Goal: Task Accomplishment & Management: Manage account settings

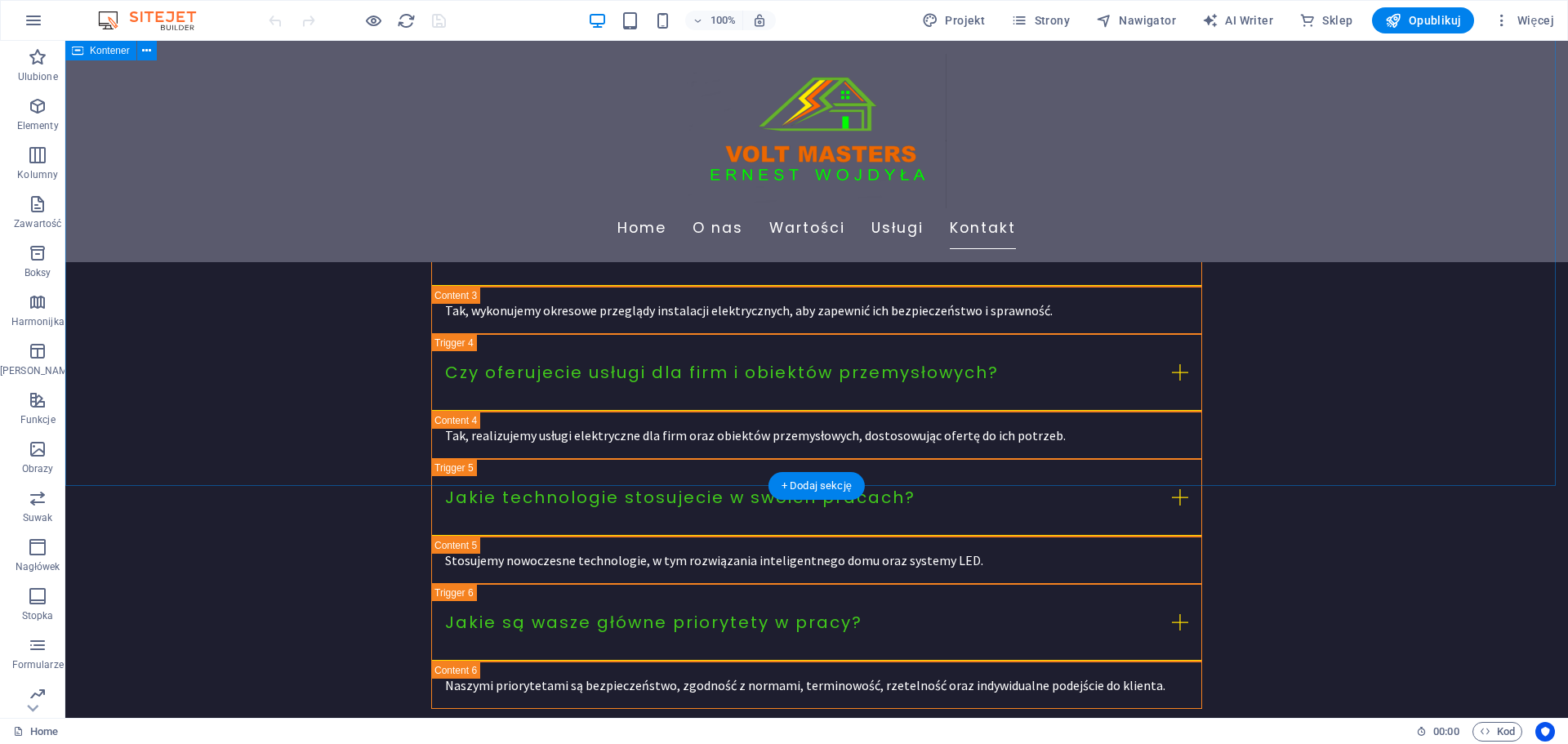
scroll to position [4161, 0]
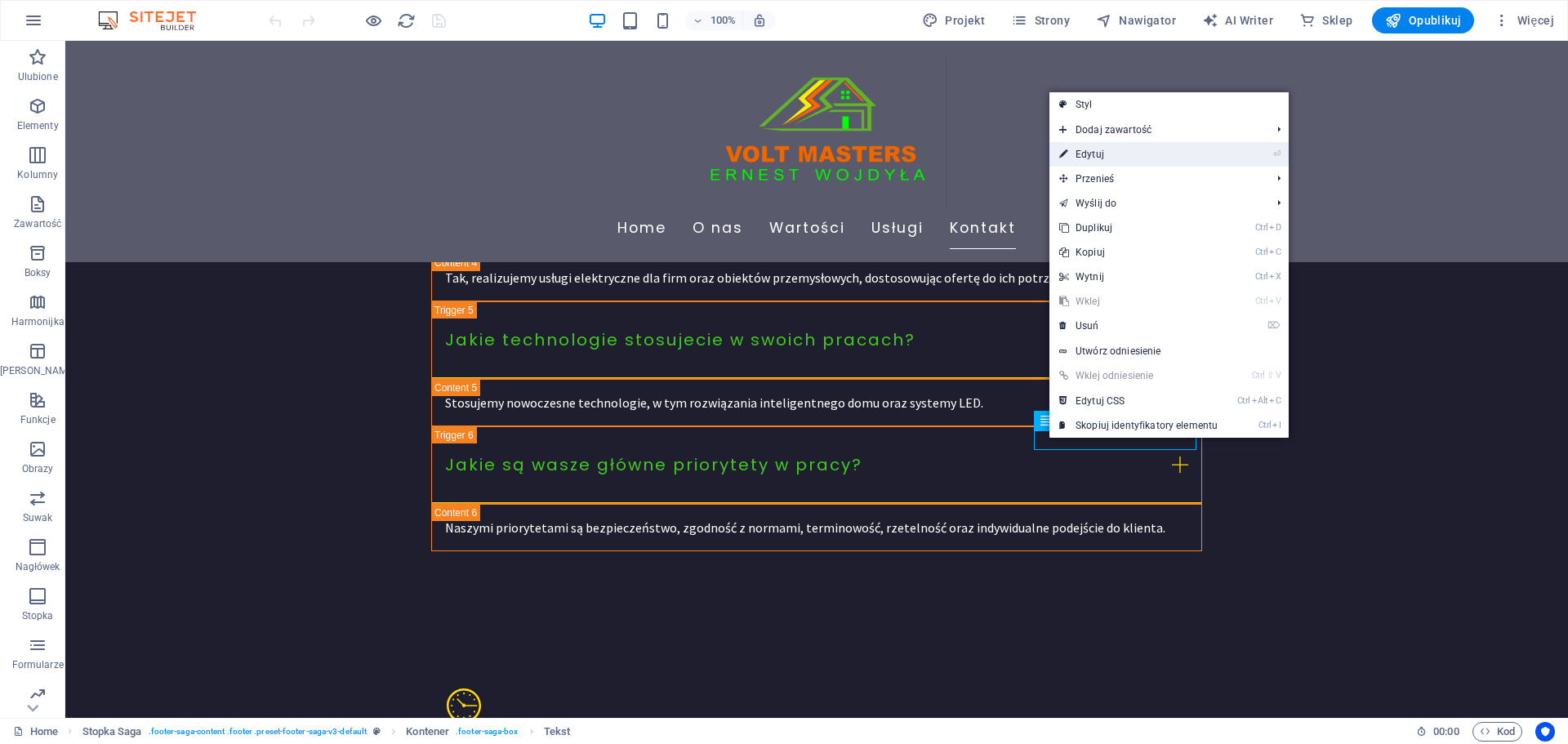
click at [1086, 160] on link "⏎ Edytuj" at bounding box center [1139, 154] width 178 height 25
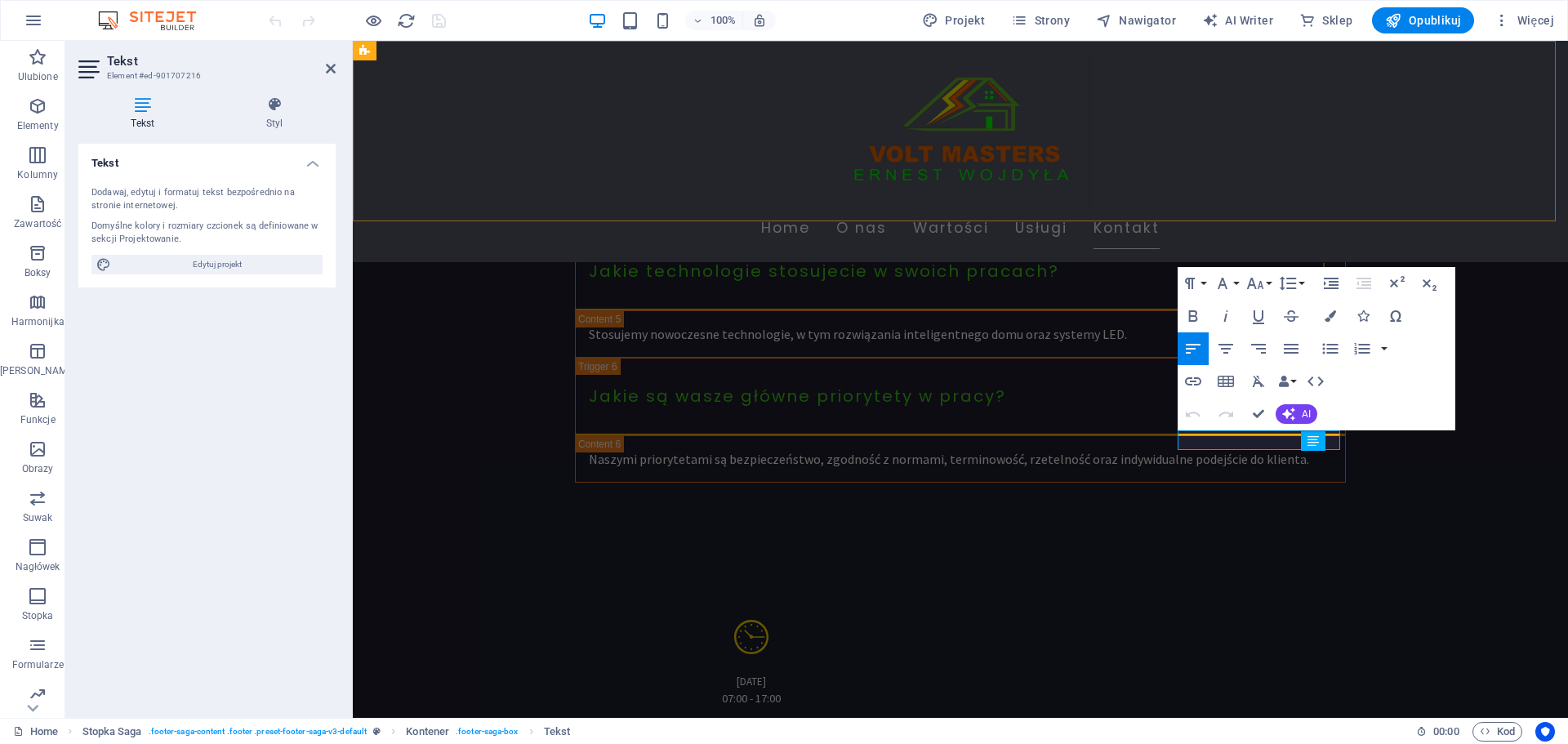
scroll to position [4104, 0]
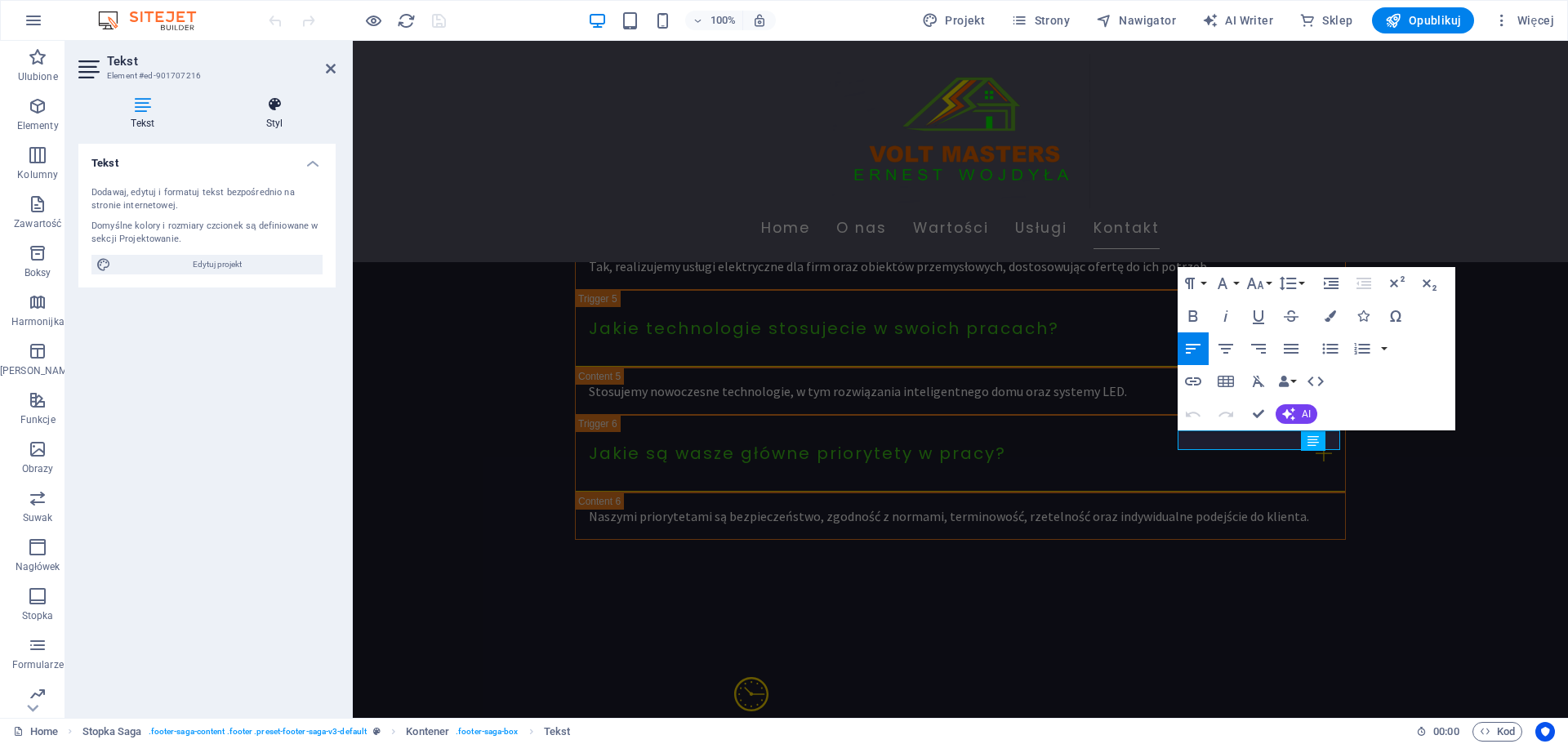
click at [275, 120] on h4 "Styl" at bounding box center [275, 114] width 122 height 34
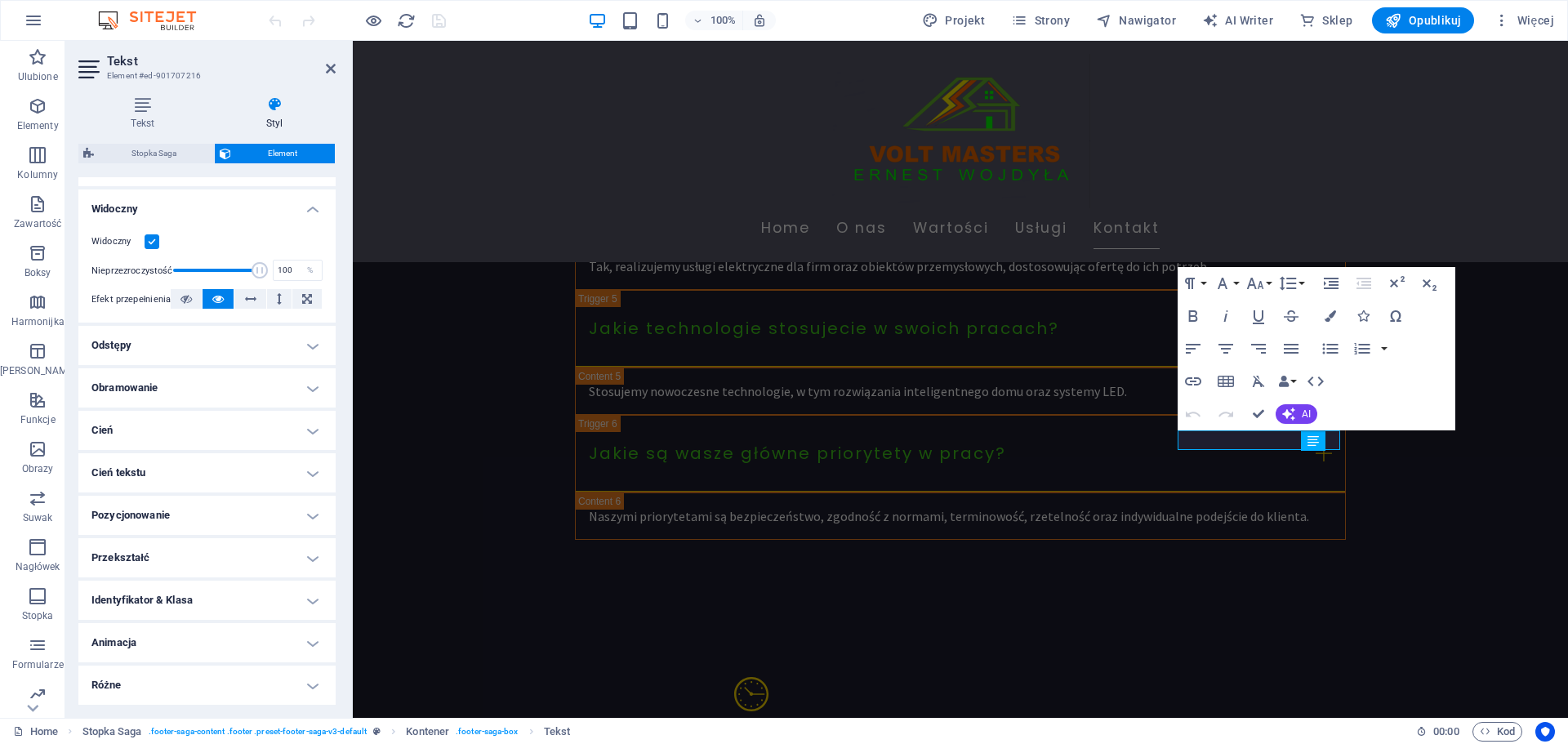
scroll to position [0, 0]
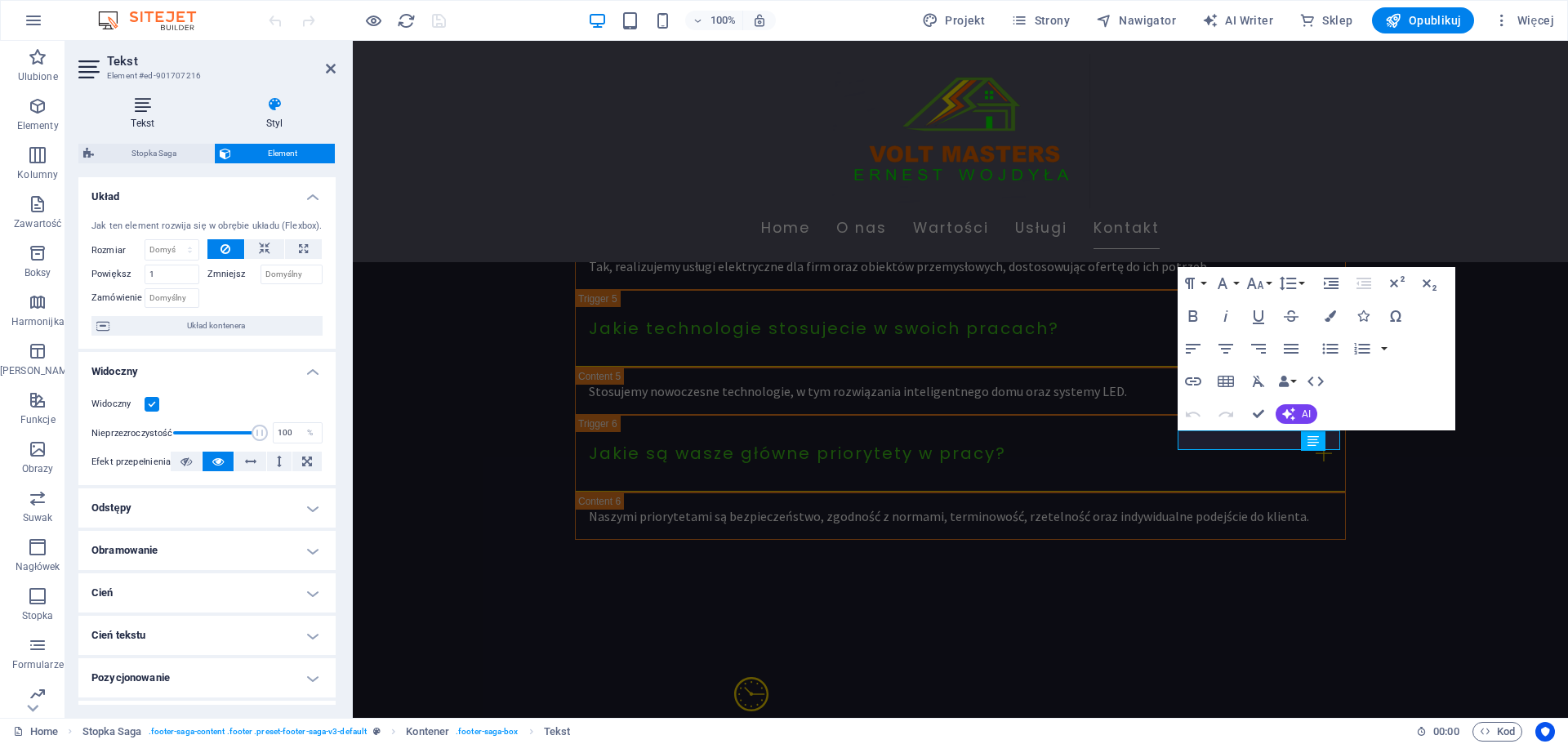
click at [141, 106] on icon at bounding box center [143, 104] width 129 height 16
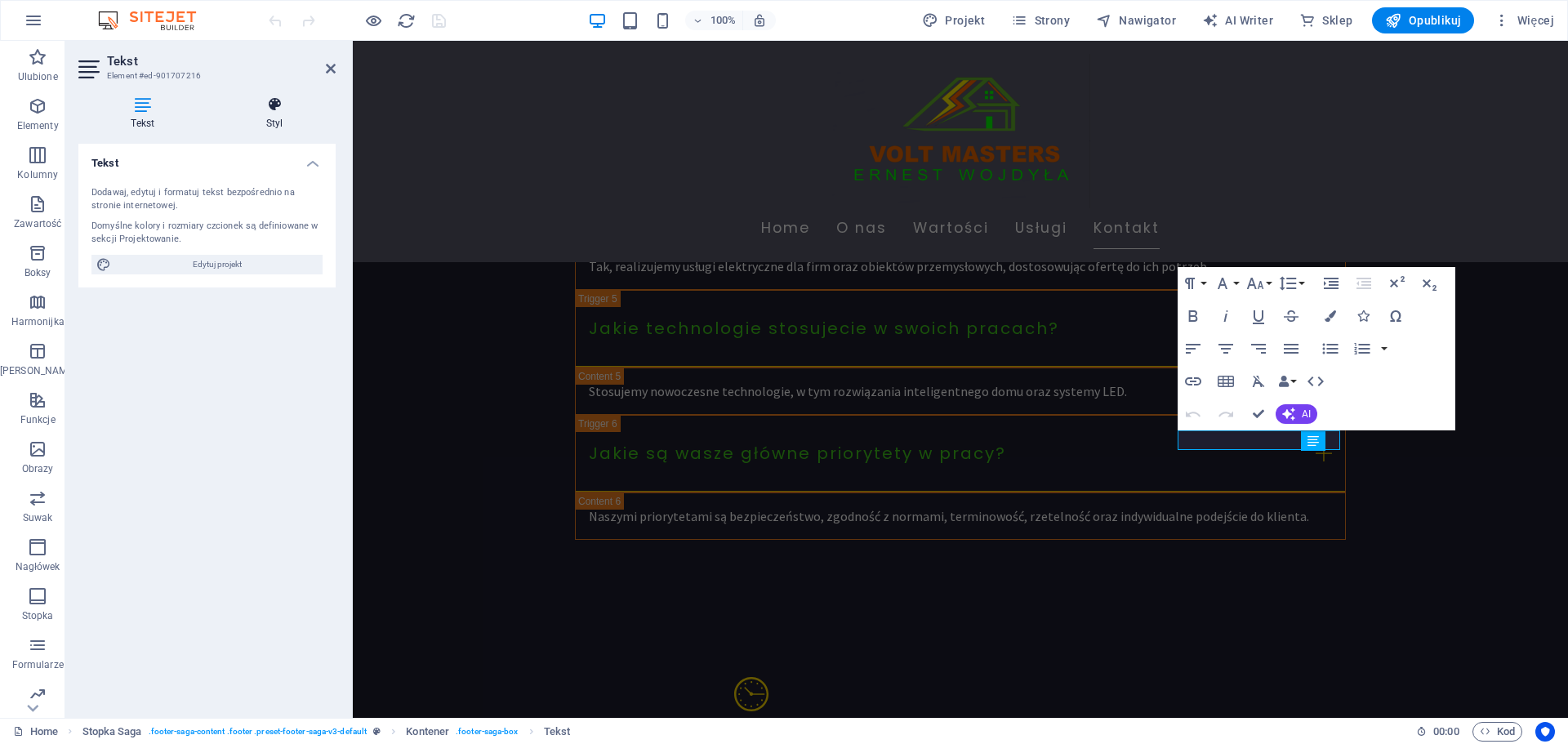
click at [277, 113] on h4 "Styl" at bounding box center [275, 114] width 122 height 34
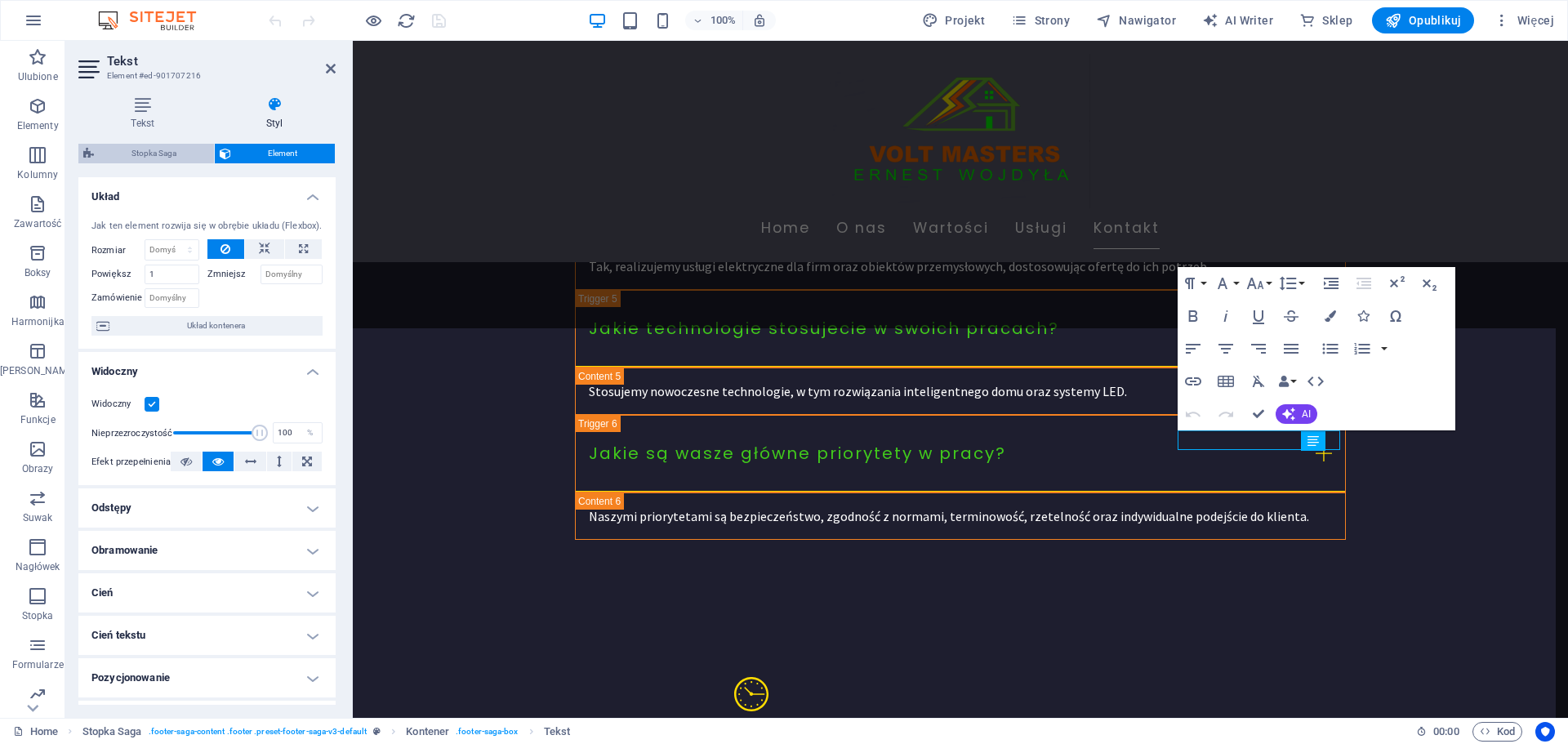
click at [114, 151] on span "Stopka Saga" at bounding box center [153, 153] width 110 height 19
select select "rem"
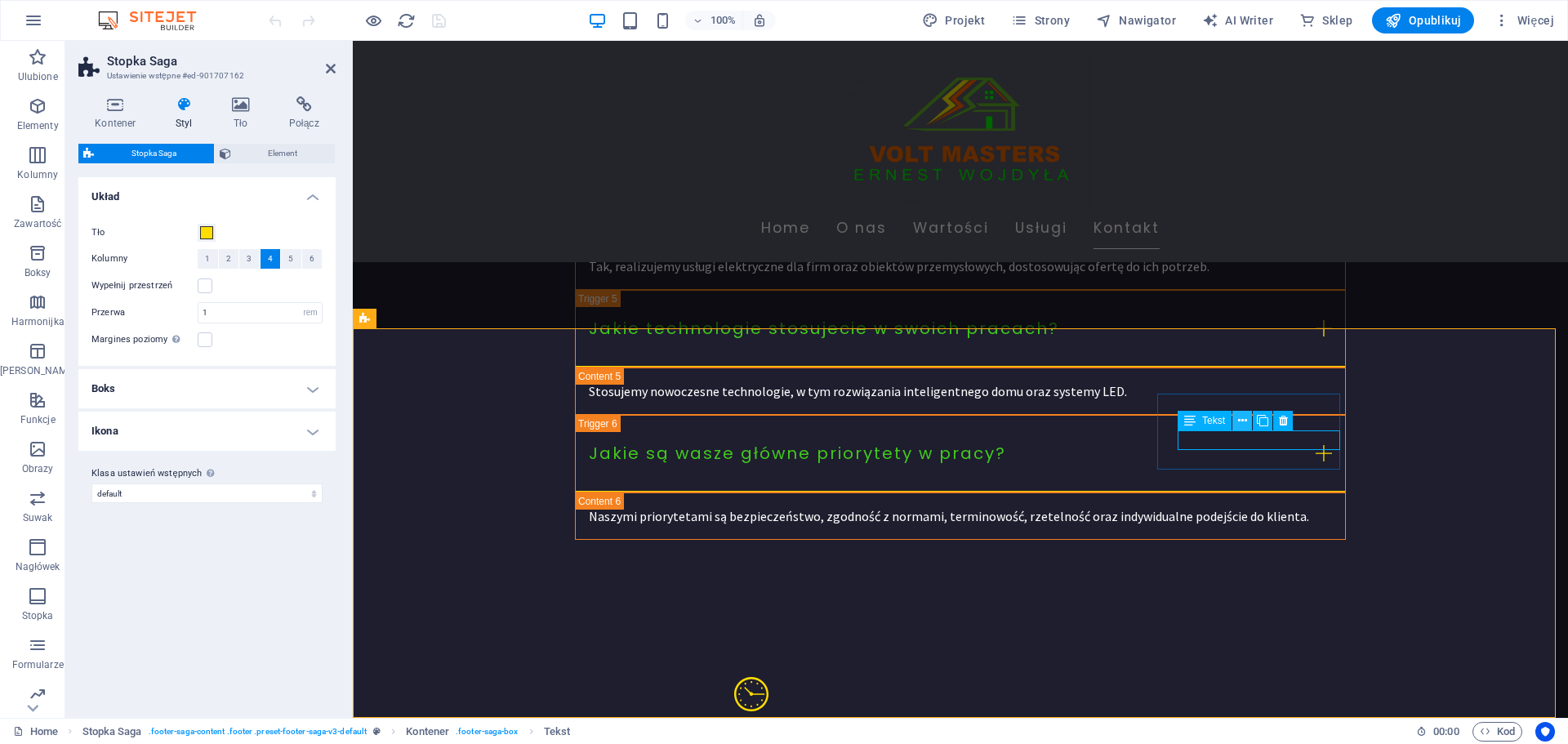
click at [1243, 419] on icon at bounding box center [1243, 421] width 9 height 17
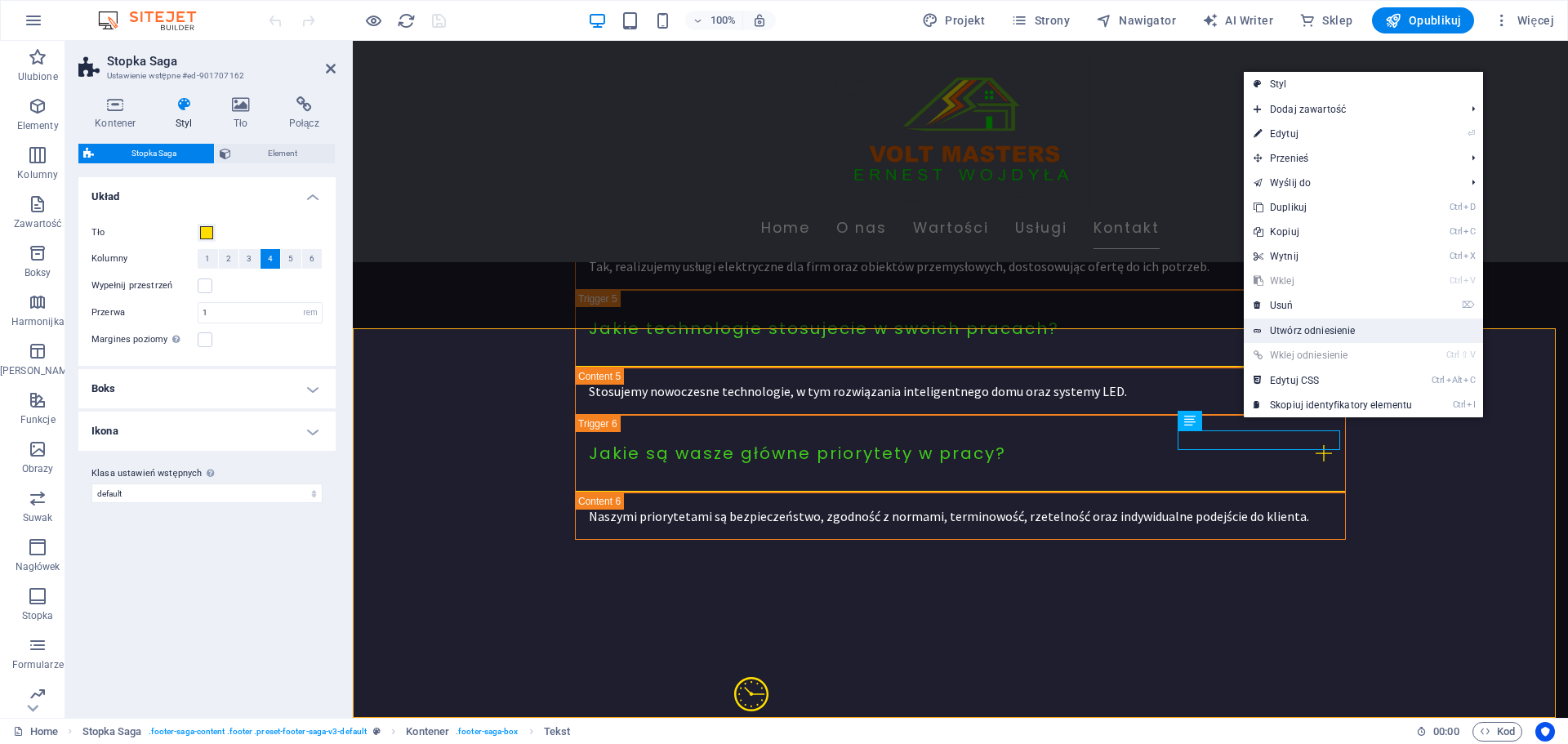
click at [1336, 333] on link "Utwórz odniesienie" at bounding box center [1364, 331] width 239 height 25
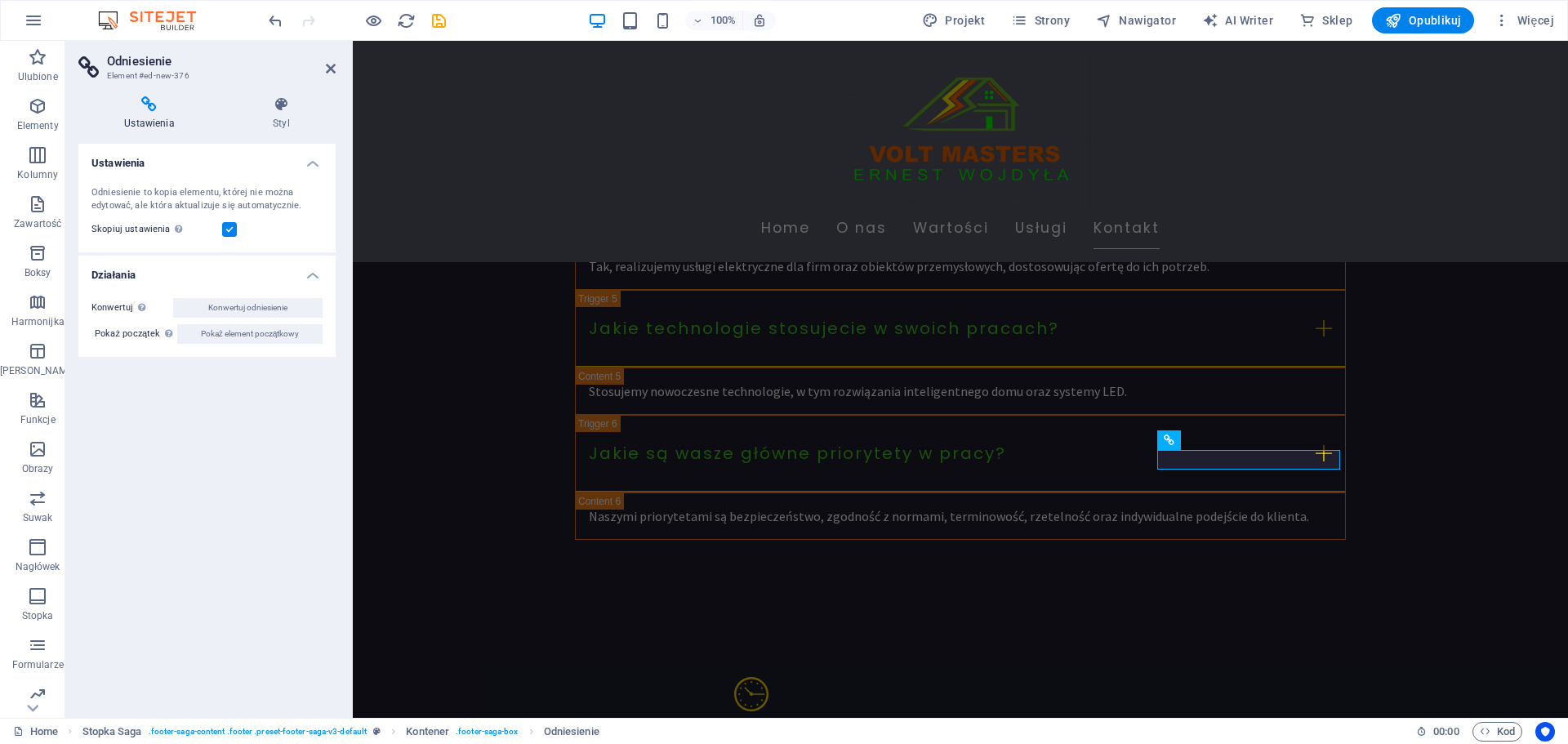
click at [226, 225] on label at bounding box center [229, 229] width 14 height 14
click at [0, 0] on input "Skopiuj ustawienia Użyj tych samych ustawień (flex, animacja, pozycja, styl), j…" at bounding box center [0, 0] width 0 height 0
click at [226, 225] on label at bounding box center [229, 229] width 14 height 14
click at [0, 0] on input "Skopiuj ustawienia Użyj tych samych ustawień (flex, animacja, pozycja, styl), j…" at bounding box center [0, 0] width 0 height 0
click at [319, 157] on h4 "Ustawienia" at bounding box center [207, 158] width 258 height 30
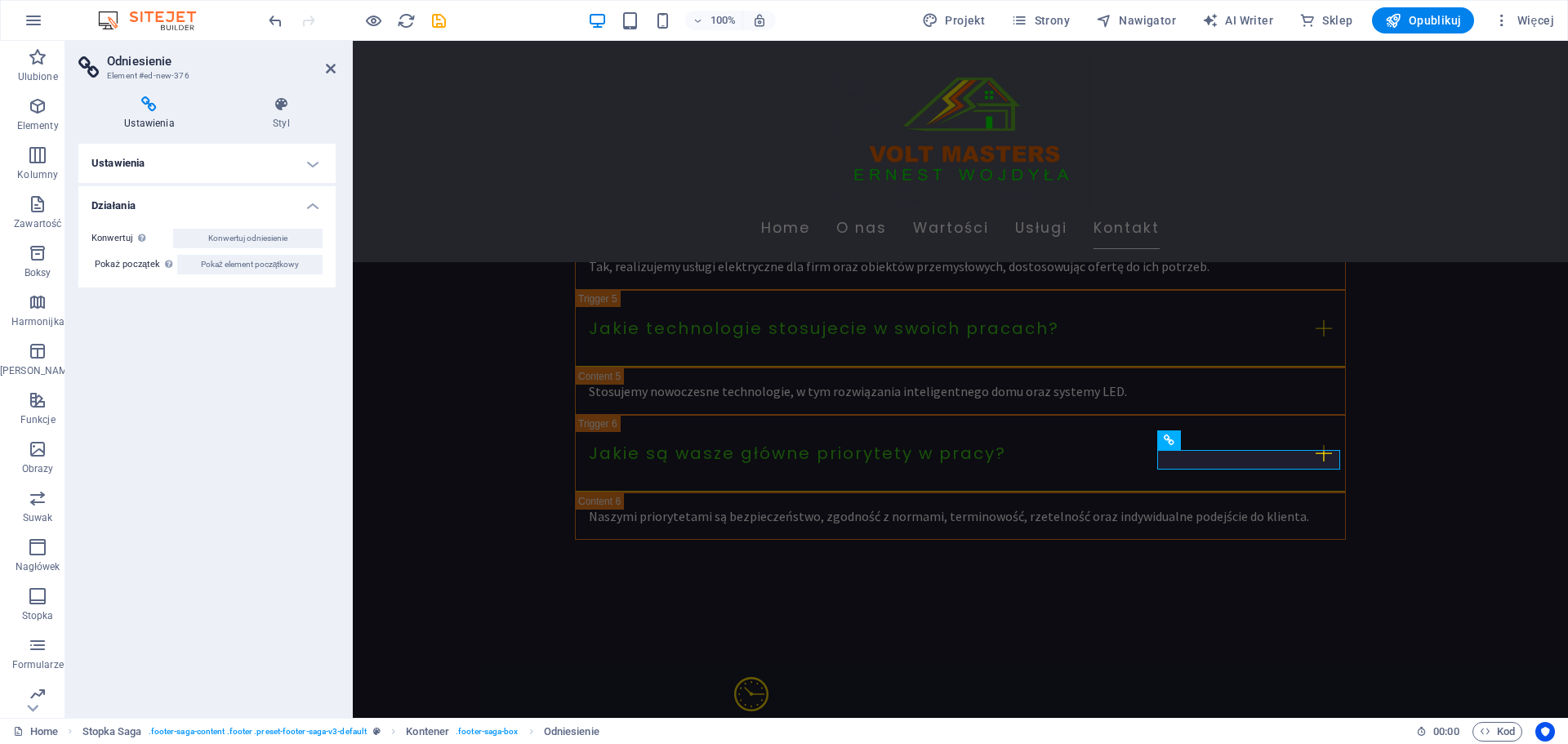
click at [319, 157] on h4 "Ustawienia" at bounding box center [207, 163] width 258 height 39
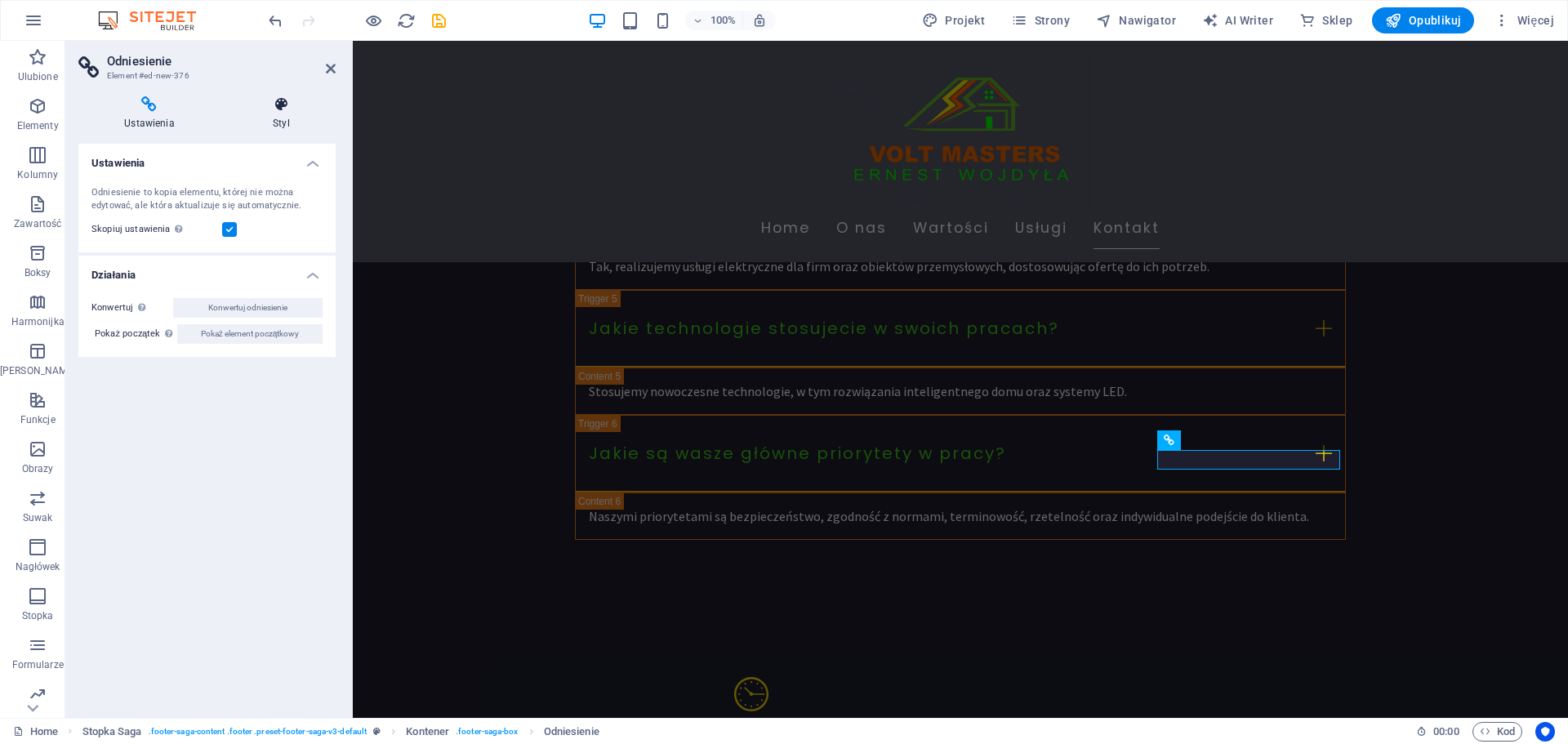
click at [281, 115] on h4 "Styl" at bounding box center [280, 114] width 108 height 34
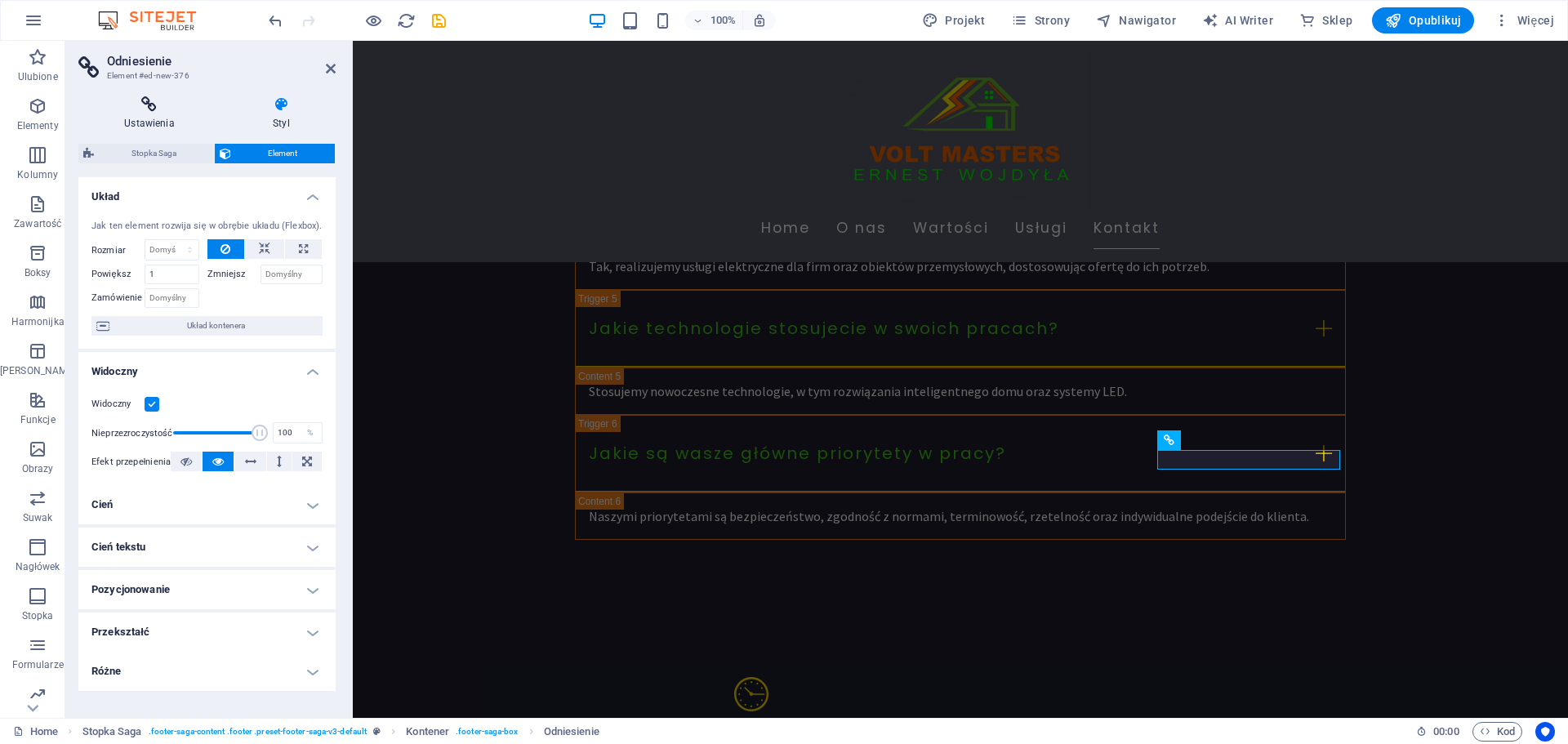
click at [146, 122] on h4 "Ustawienia" at bounding box center [152, 114] width 148 height 34
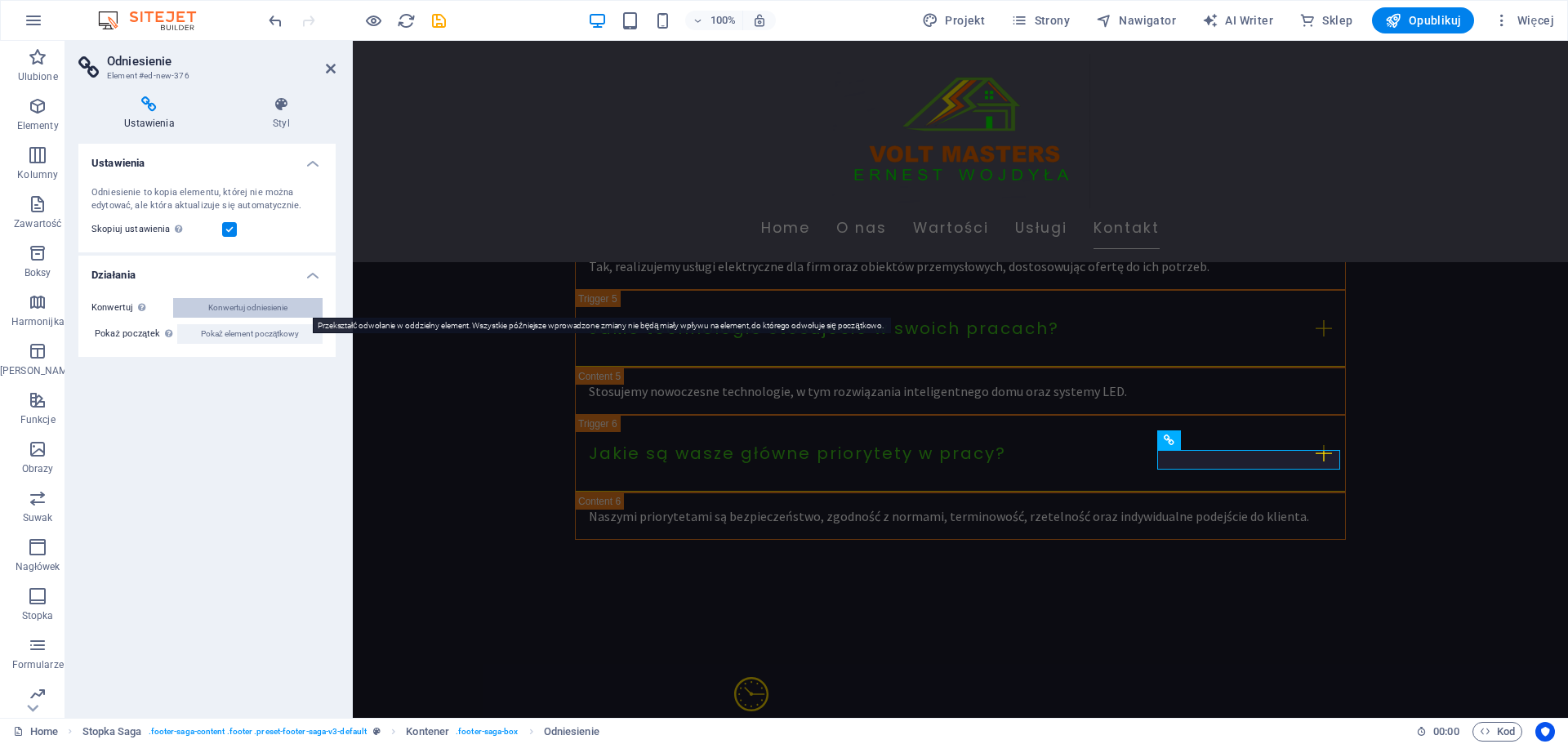
click at [247, 308] on span "Konwertuj odniesienie" at bounding box center [248, 307] width 79 height 19
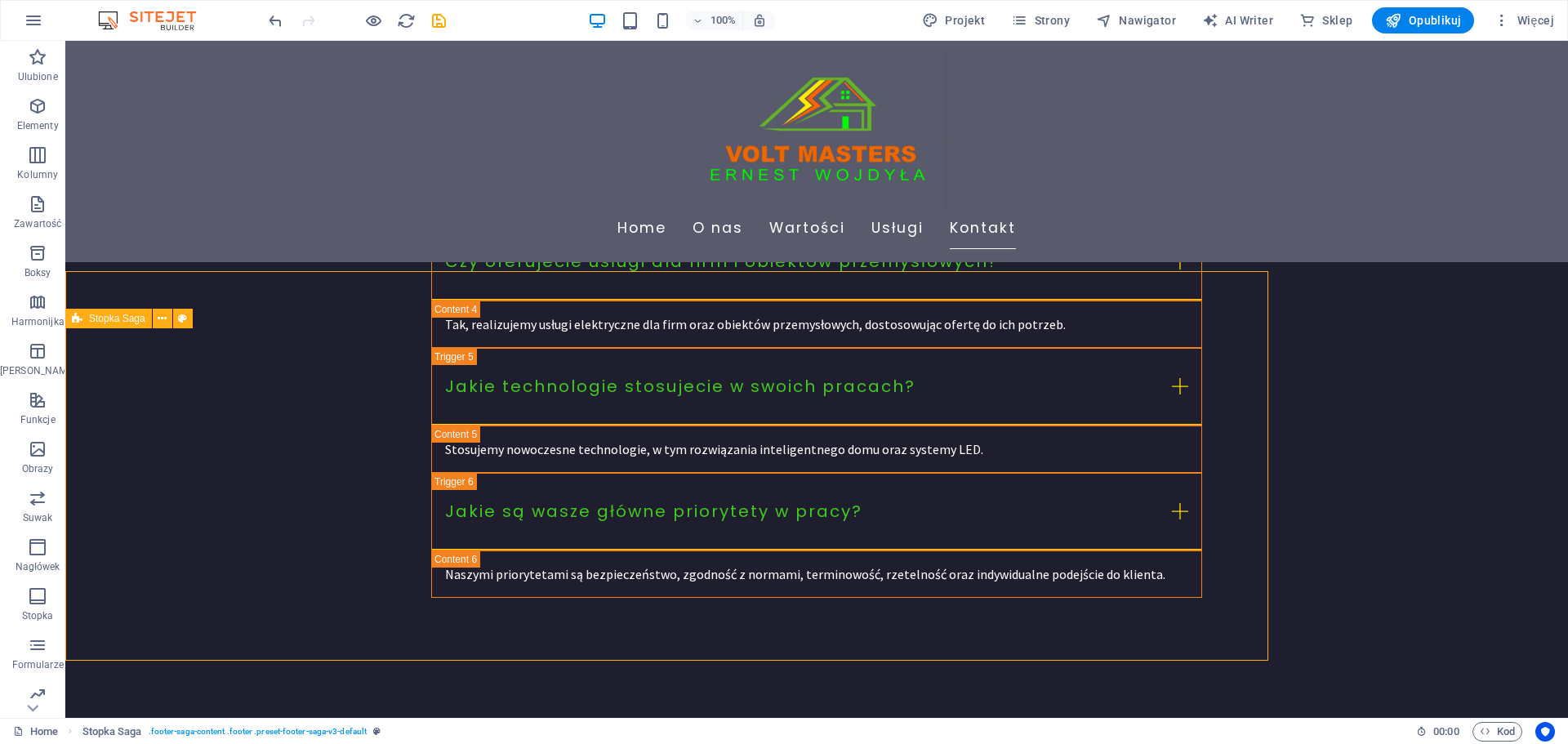
scroll to position [4161, 0]
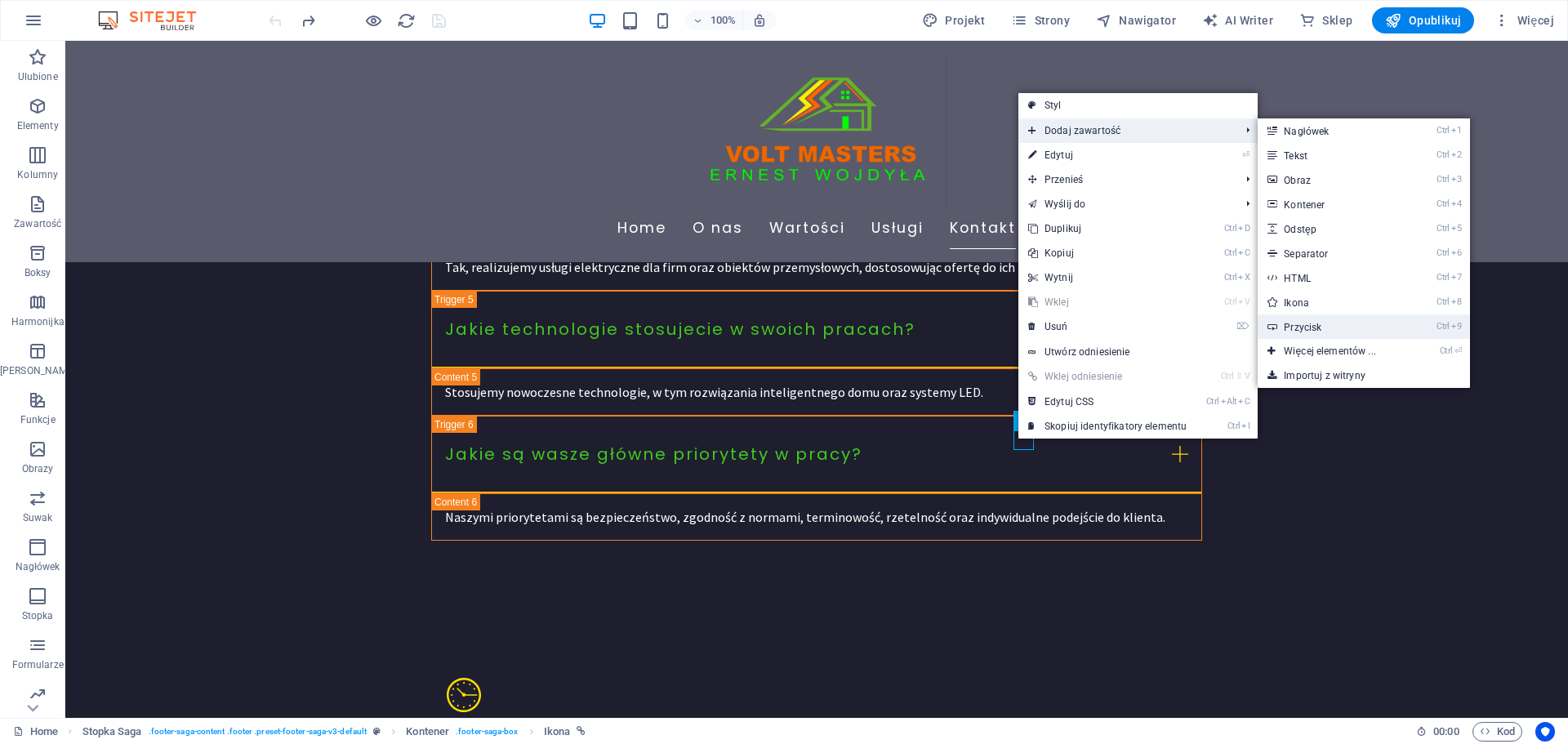
click at [1311, 321] on link "Ctrl 9 Przycisk" at bounding box center [1333, 327] width 150 height 25
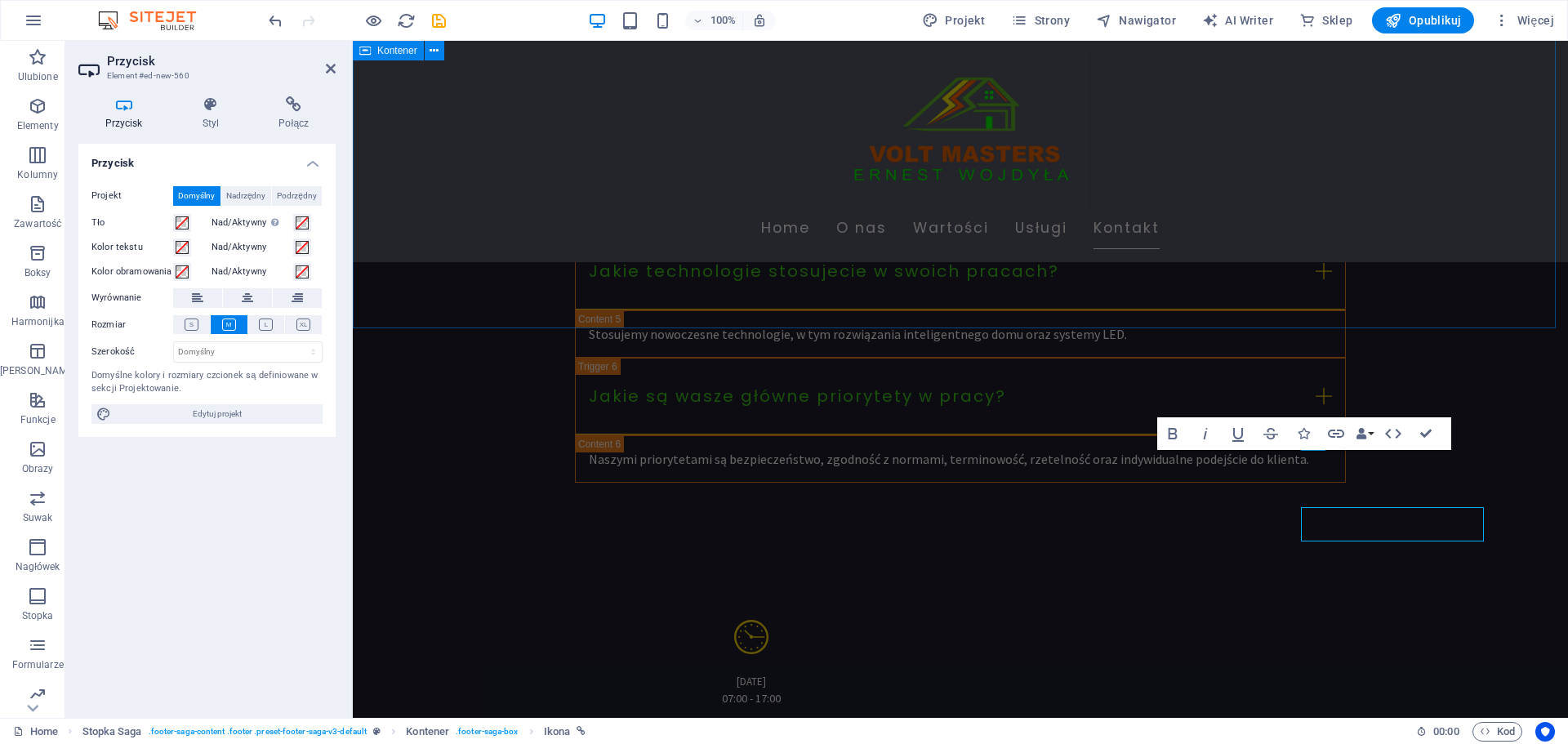
scroll to position [4104, 0]
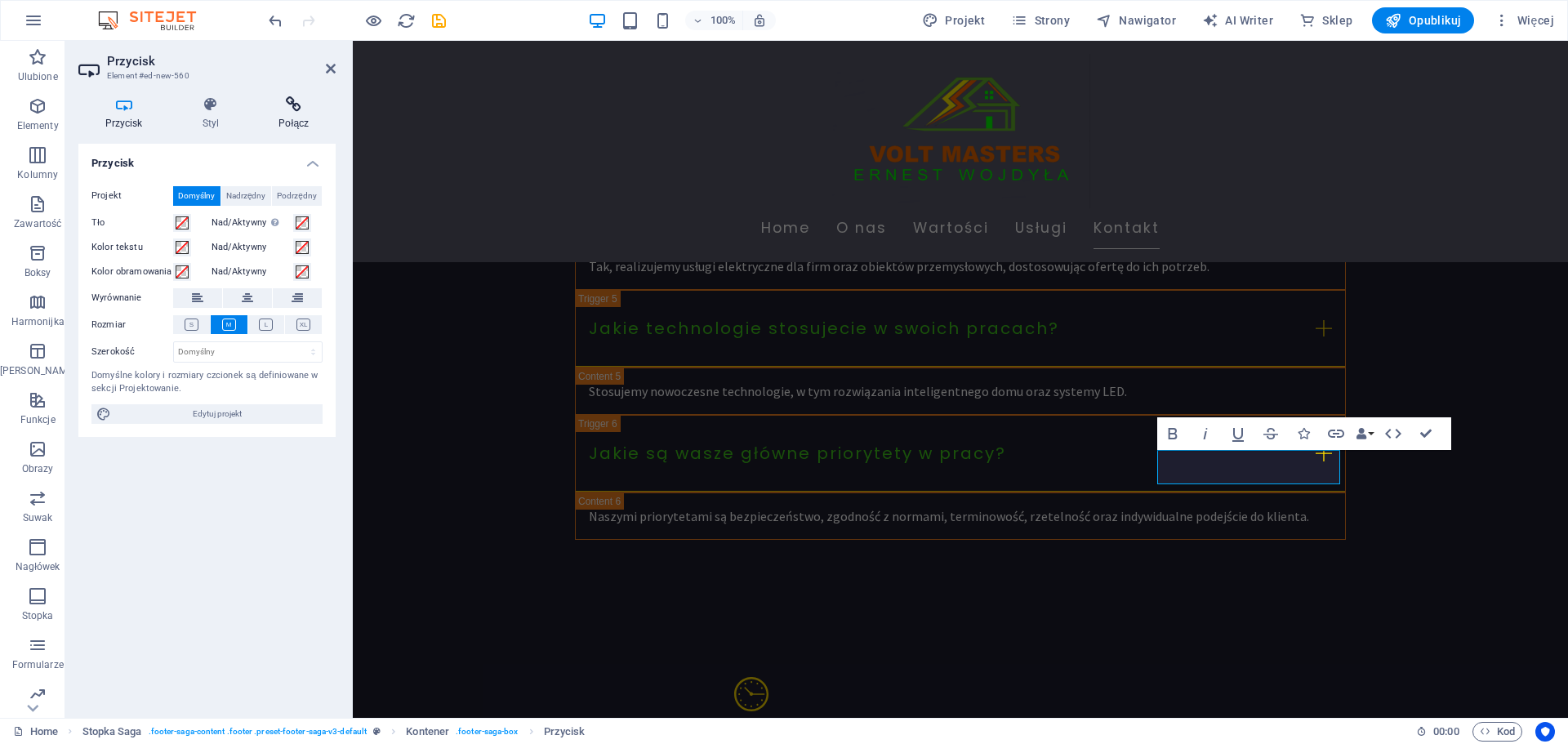
click at [295, 114] on h4 "Połącz" at bounding box center [294, 114] width 83 height 34
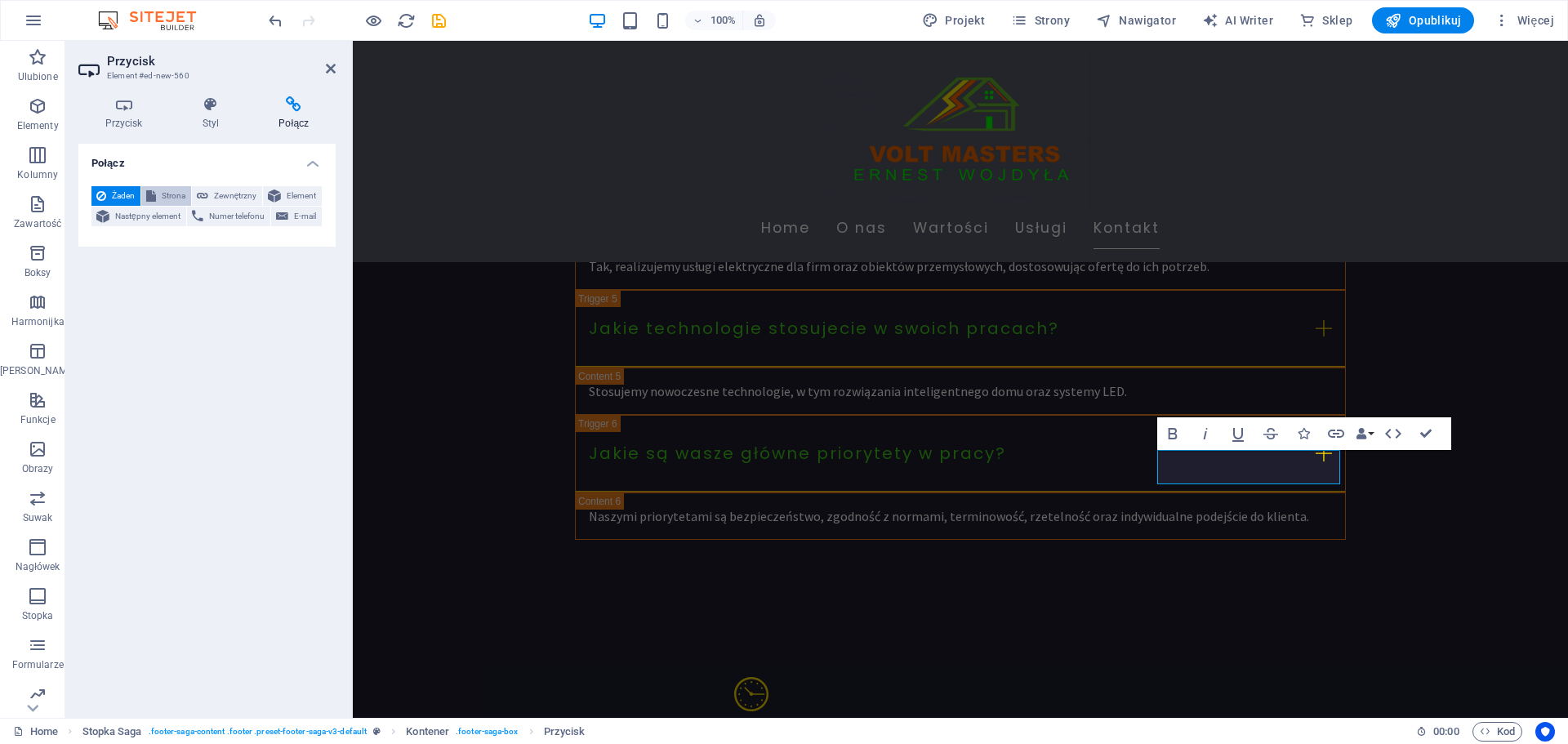
click at [171, 198] on span "Strona" at bounding box center [173, 196] width 25 height 19
select select
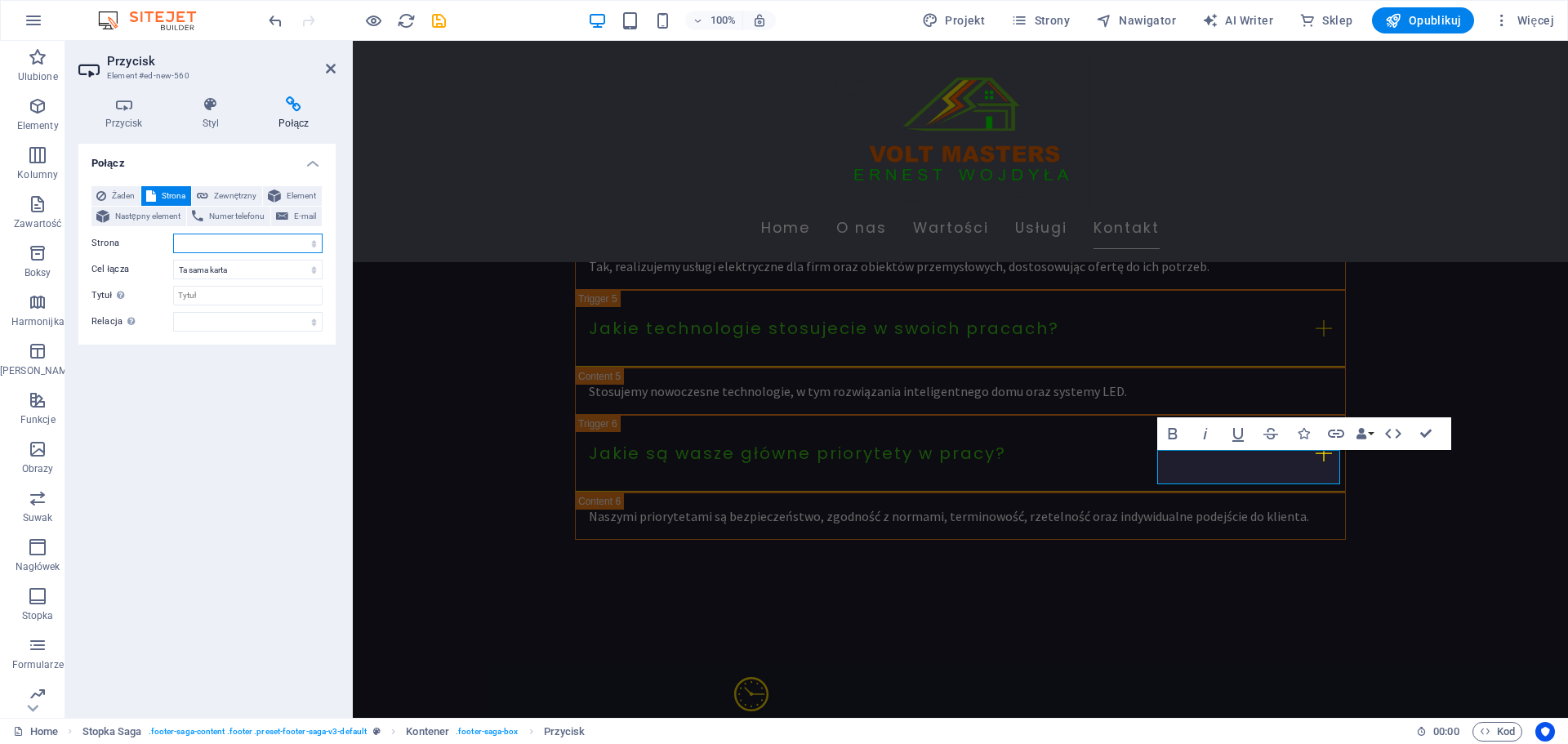
click at [211, 239] on select "Home Subpage Legal Notice Privacy" at bounding box center [248, 243] width 149 height 19
click at [204, 242] on select "Home Subpage Legal Notice Privacy" at bounding box center [248, 243] width 149 height 19
click at [240, 195] on span "Zewnętrzny" at bounding box center [235, 196] width 44 height 19
select select "blank"
click at [200, 243] on input "URL" at bounding box center [248, 243] width 149 height 19
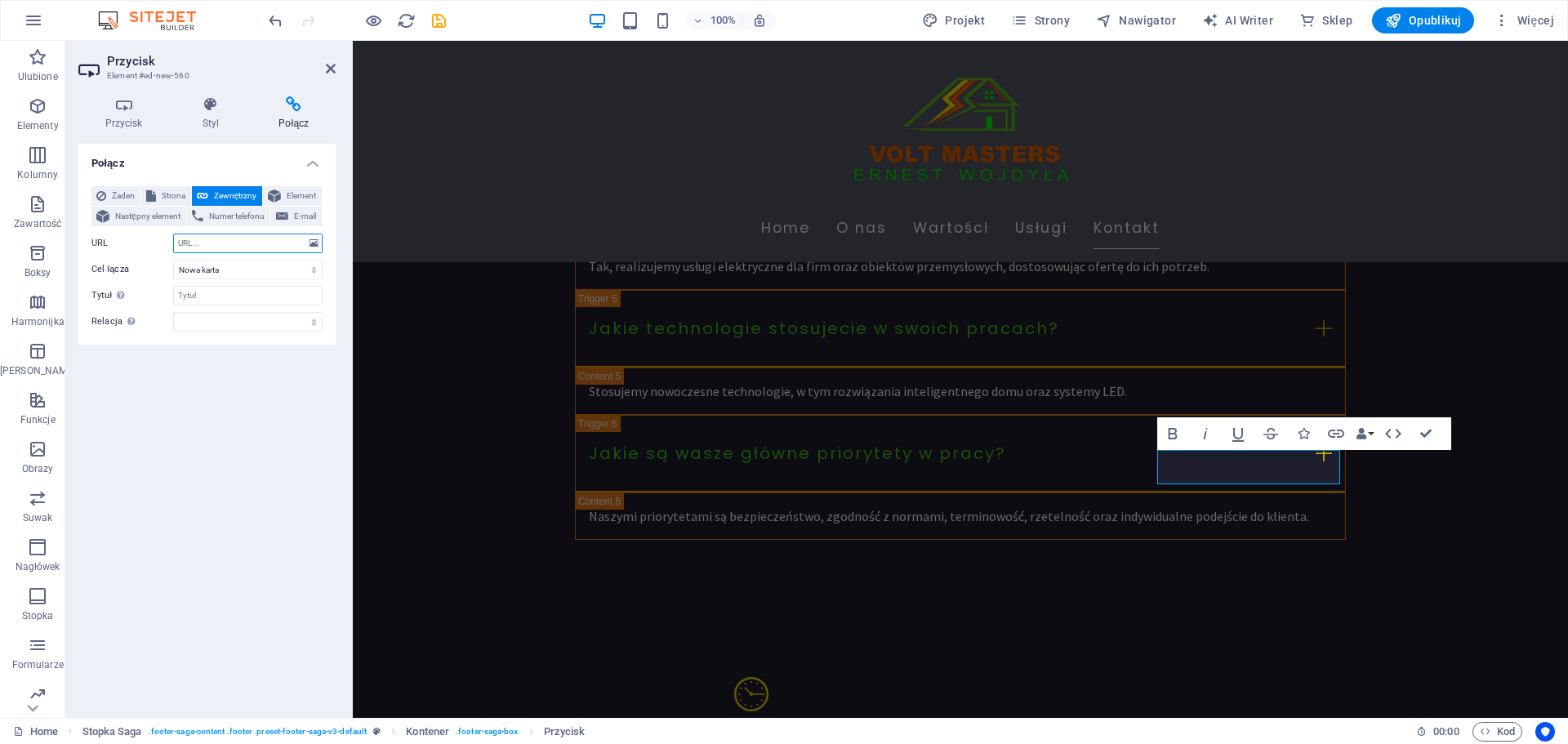
paste input "[URL][DOMAIN_NAME]"
type input "[URL][DOMAIN_NAME]"
click at [225, 271] on select "Nowa karta Ta sama karta Nakładka" at bounding box center [248, 269] width 149 height 19
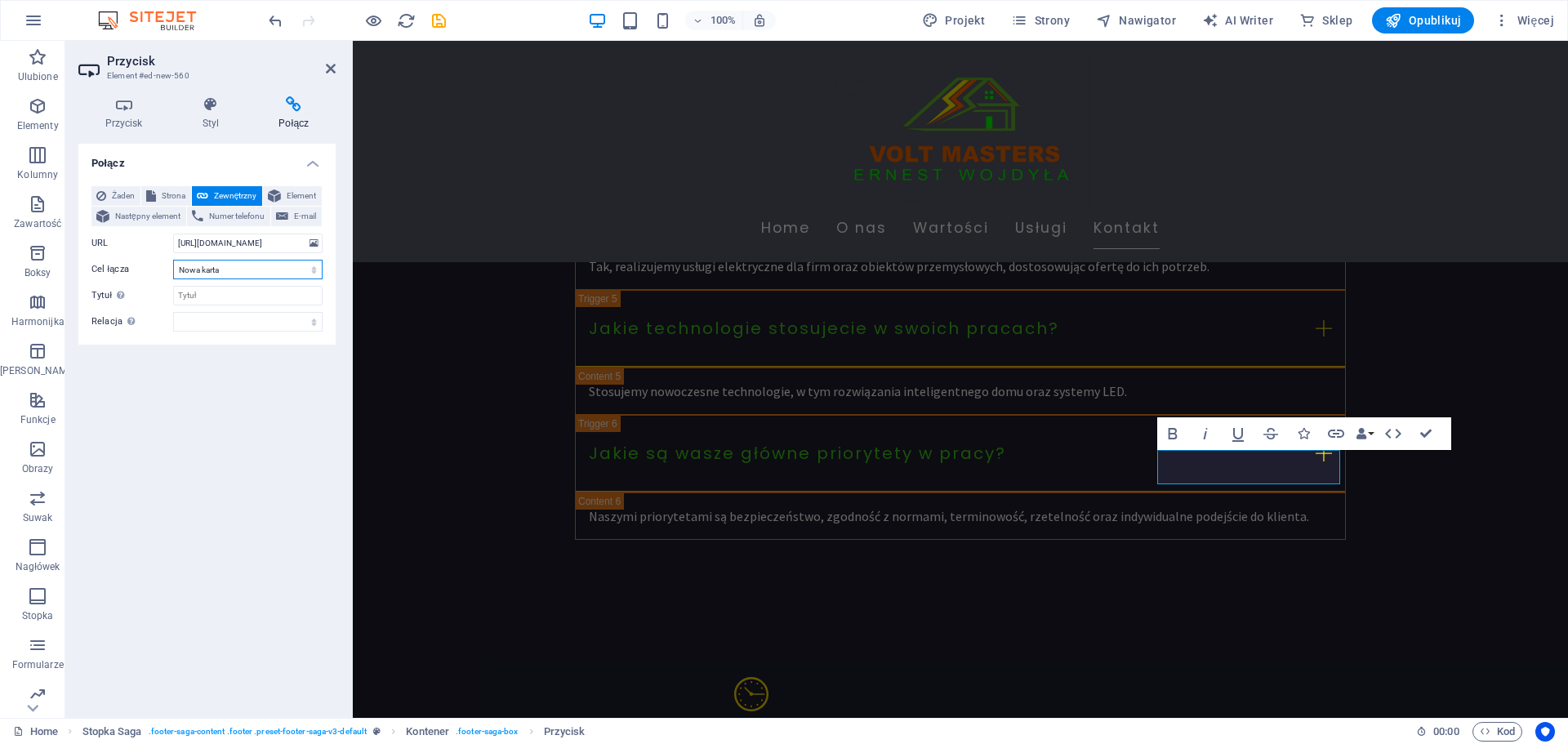
click at [173, 259] on select "Nowa karta Ta sama karta Nakładka" at bounding box center [248, 269] width 149 height 19
click at [206, 293] on input "Tytuł Dodatkowy opis linku nie powinien być taki sam jak treść linku. Tytuł jes…" at bounding box center [248, 296] width 149 height 19
click at [203, 297] on input "Facebok" at bounding box center [248, 296] width 149 height 19
type input "Facebook"
click at [192, 326] on select "alternate author bookmark external help license next nofollow noreferrer noopen…" at bounding box center [248, 322] width 149 height 19
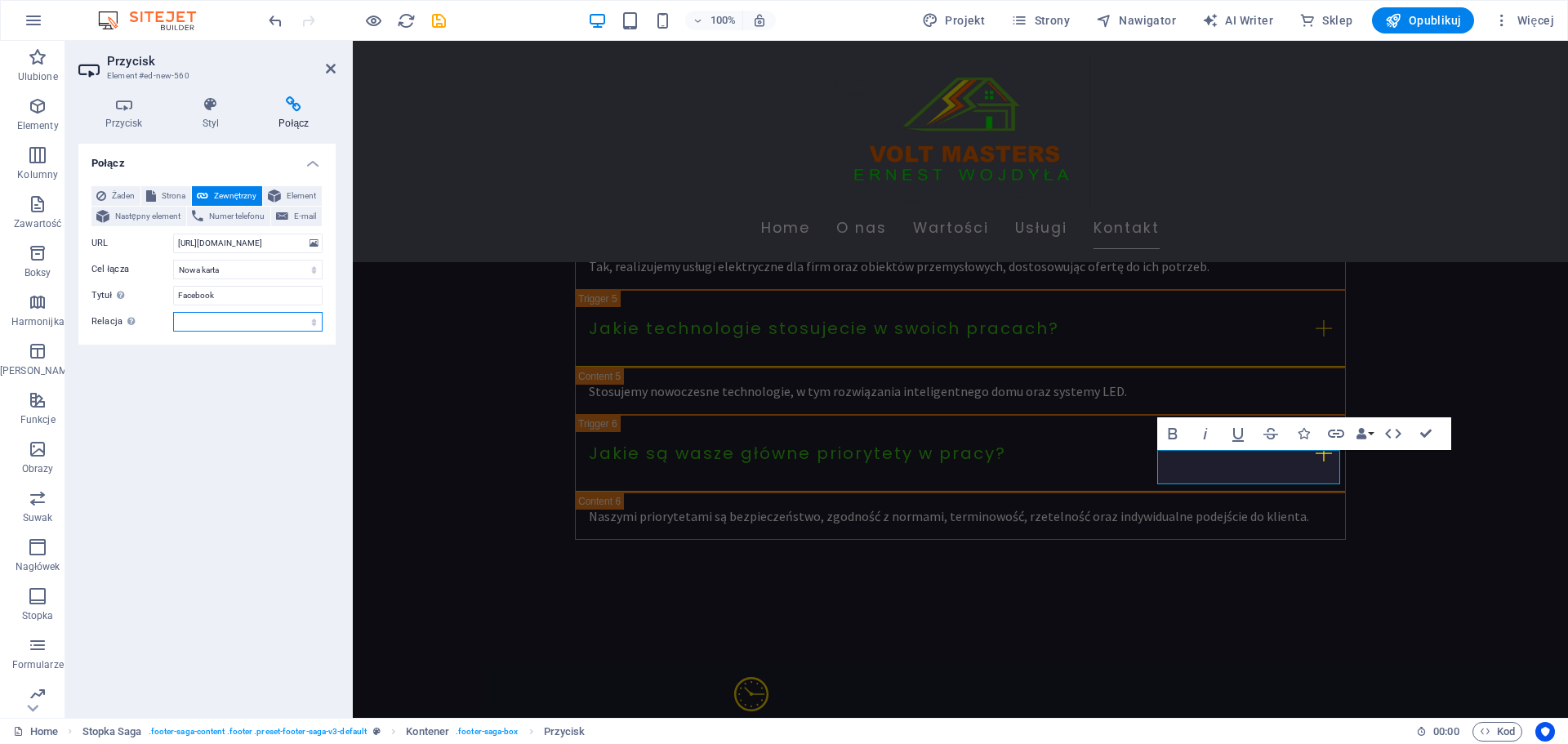
click at [207, 322] on select "alternate author bookmark external help license next nofollow noreferrer noopen…" at bounding box center [248, 322] width 149 height 19
click at [276, 461] on div "Połącz Żaden Strona Zewnętrzny Element Następny element Numer telefonu E-mail S…" at bounding box center [207, 424] width 258 height 561
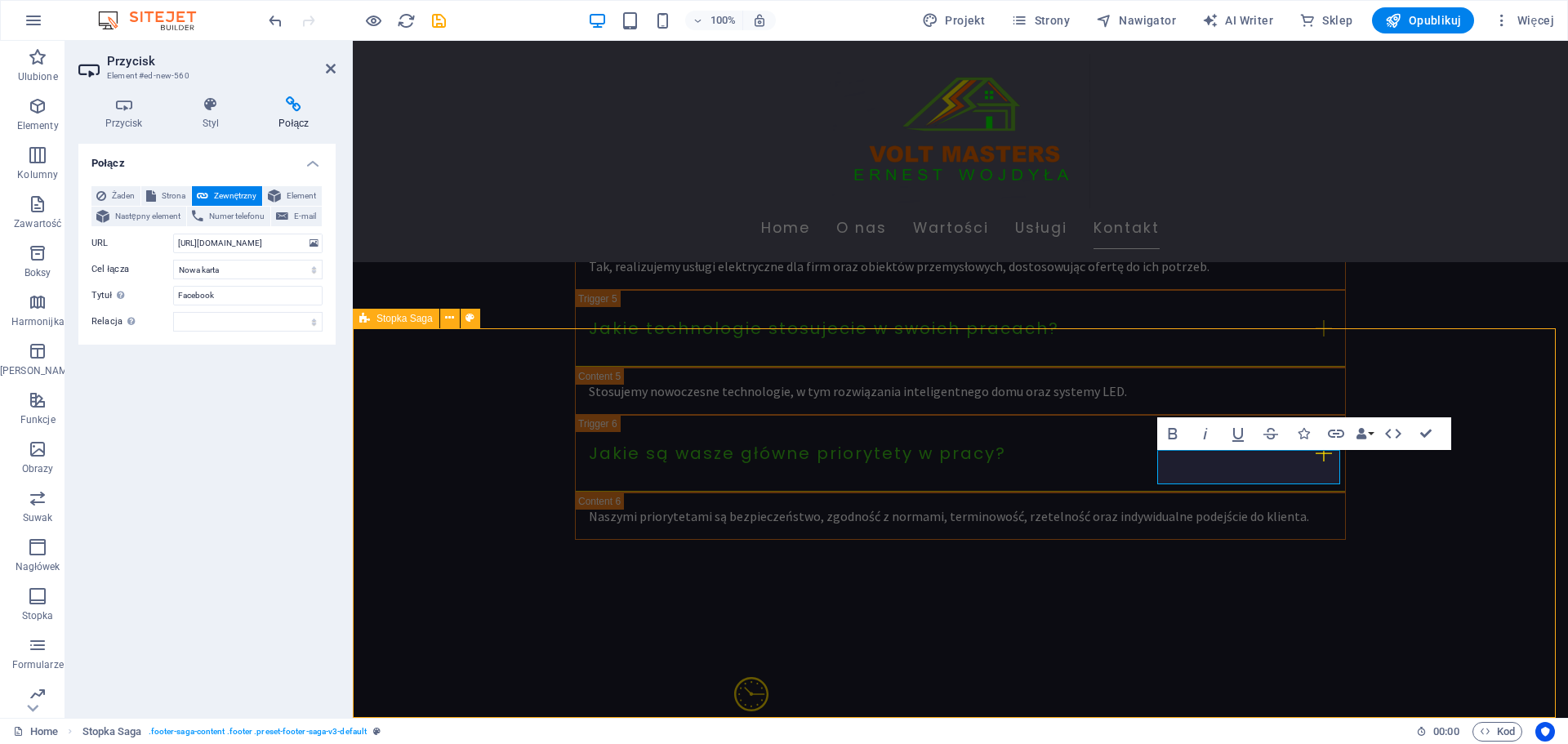
scroll to position [4161, 0]
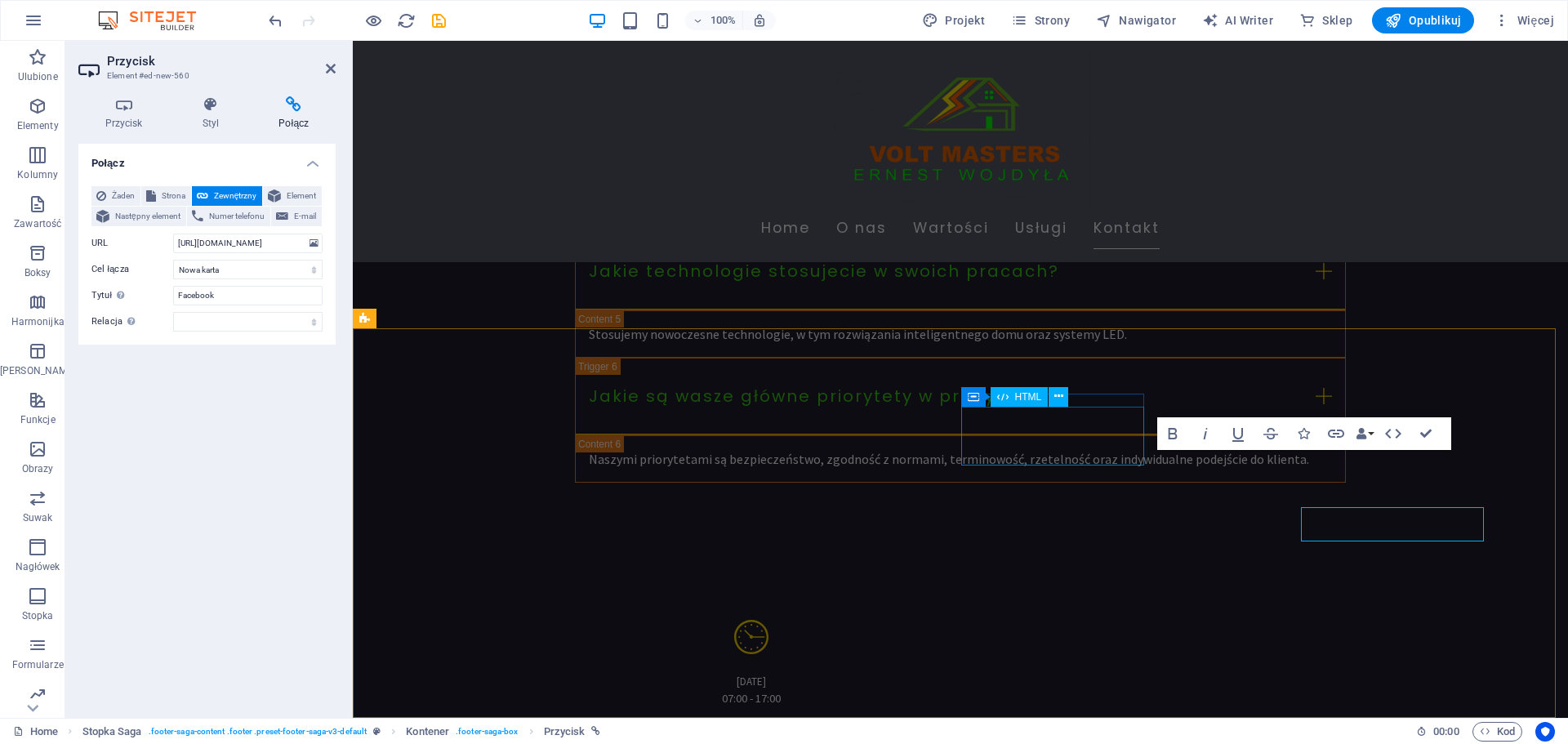
scroll to position [4104, 0]
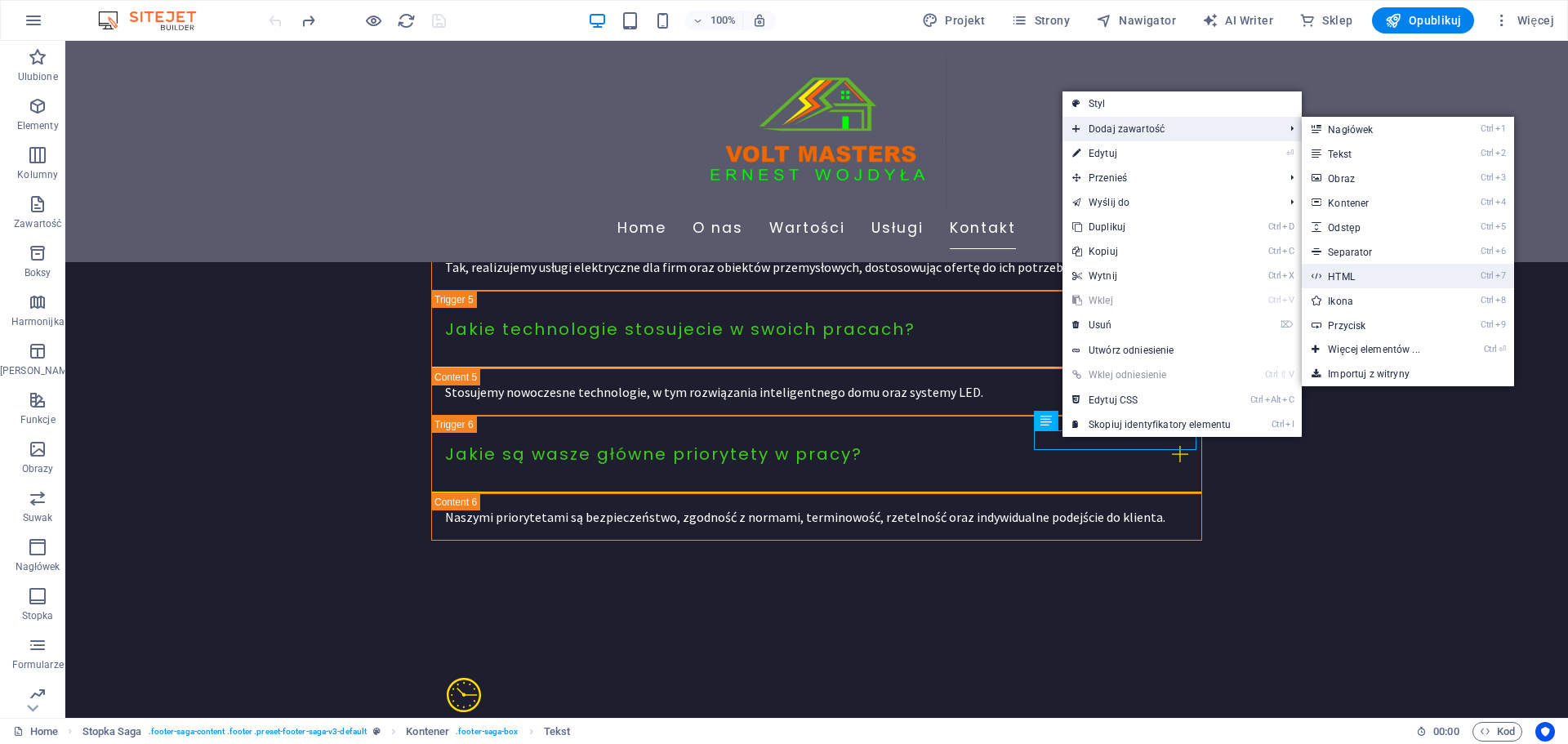
click at [1352, 281] on link "Ctrl 7 HTML" at bounding box center [1377, 277] width 150 height 25
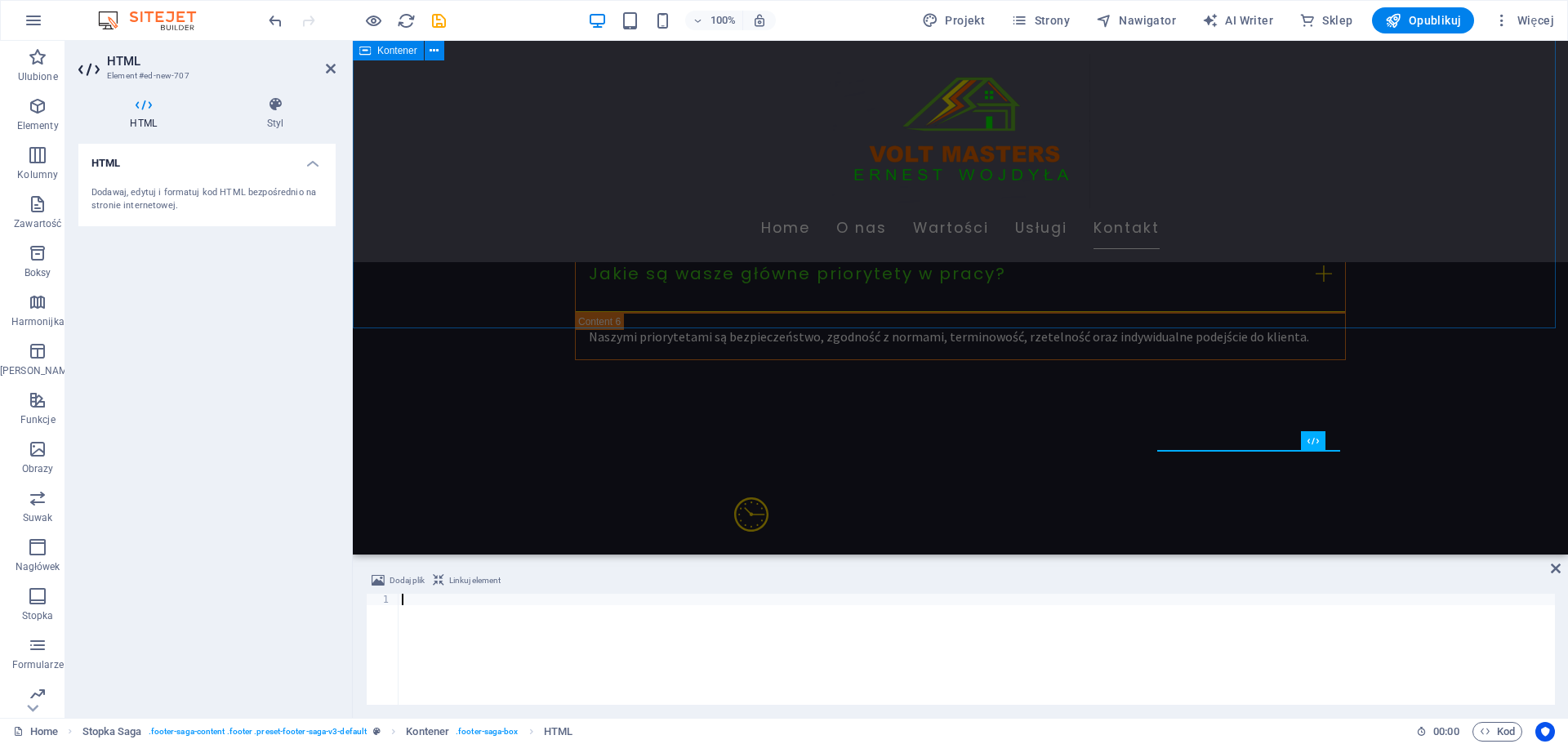
scroll to position [4104, 0]
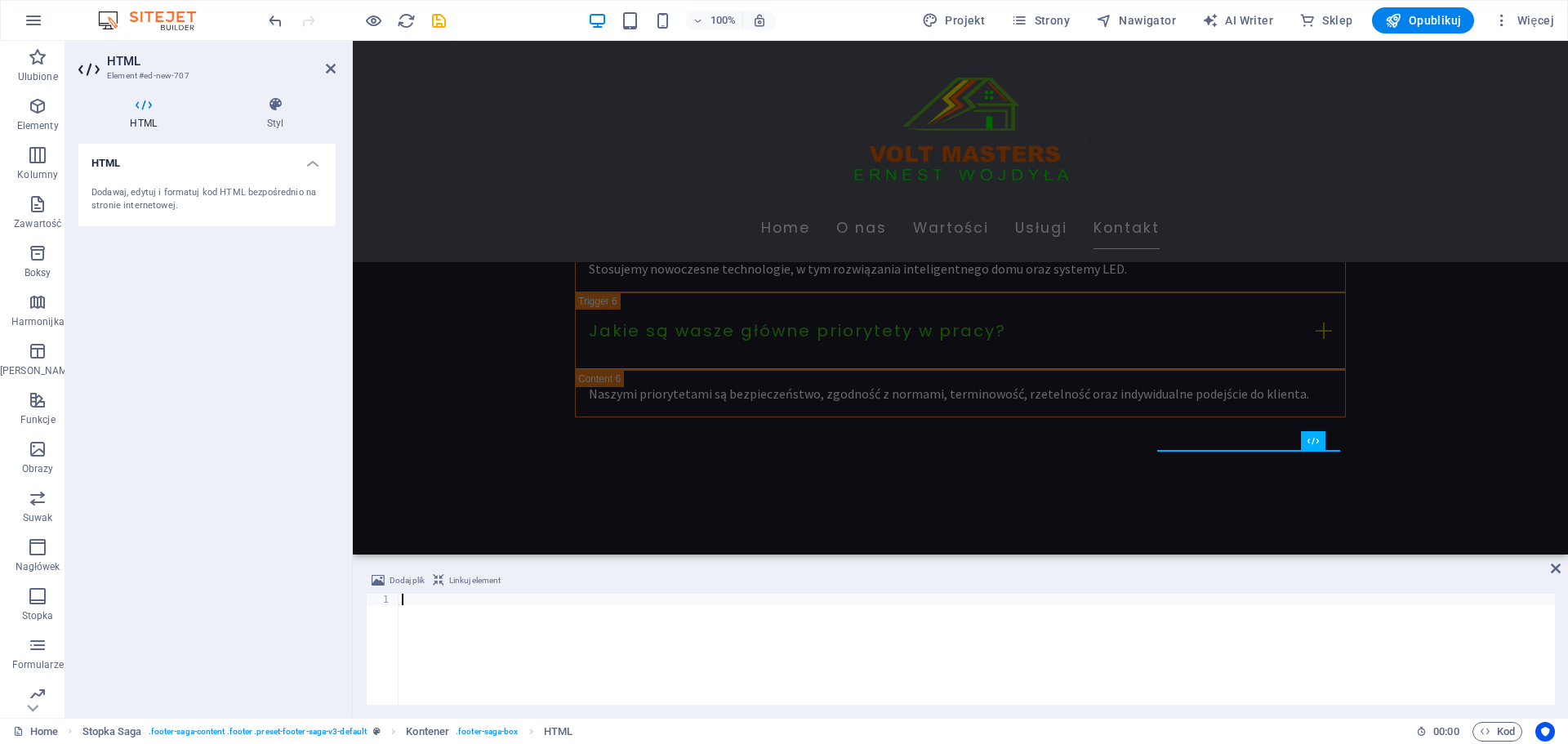
type textarea "</html>"
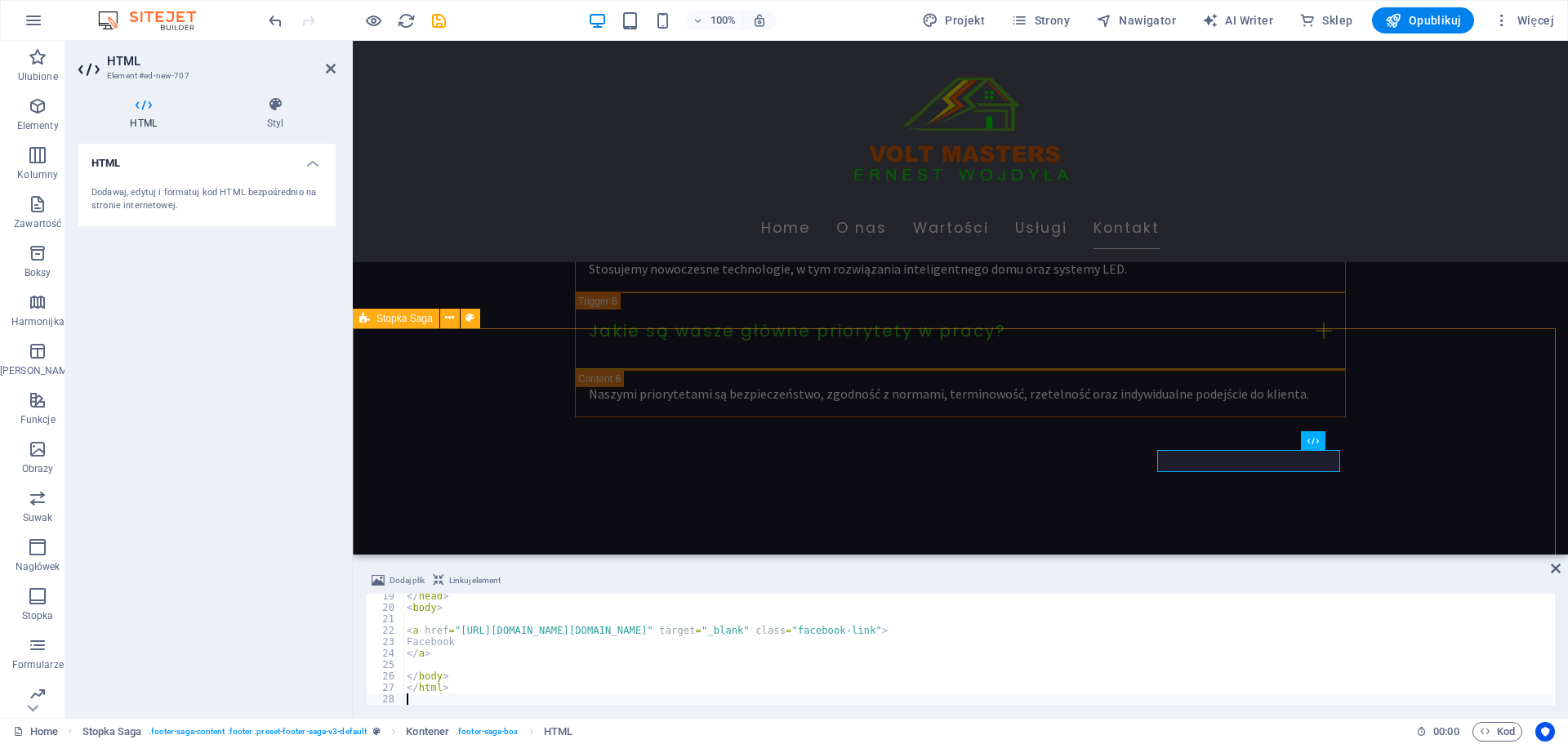
scroll to position [209, 0]
type textarea "</html>"
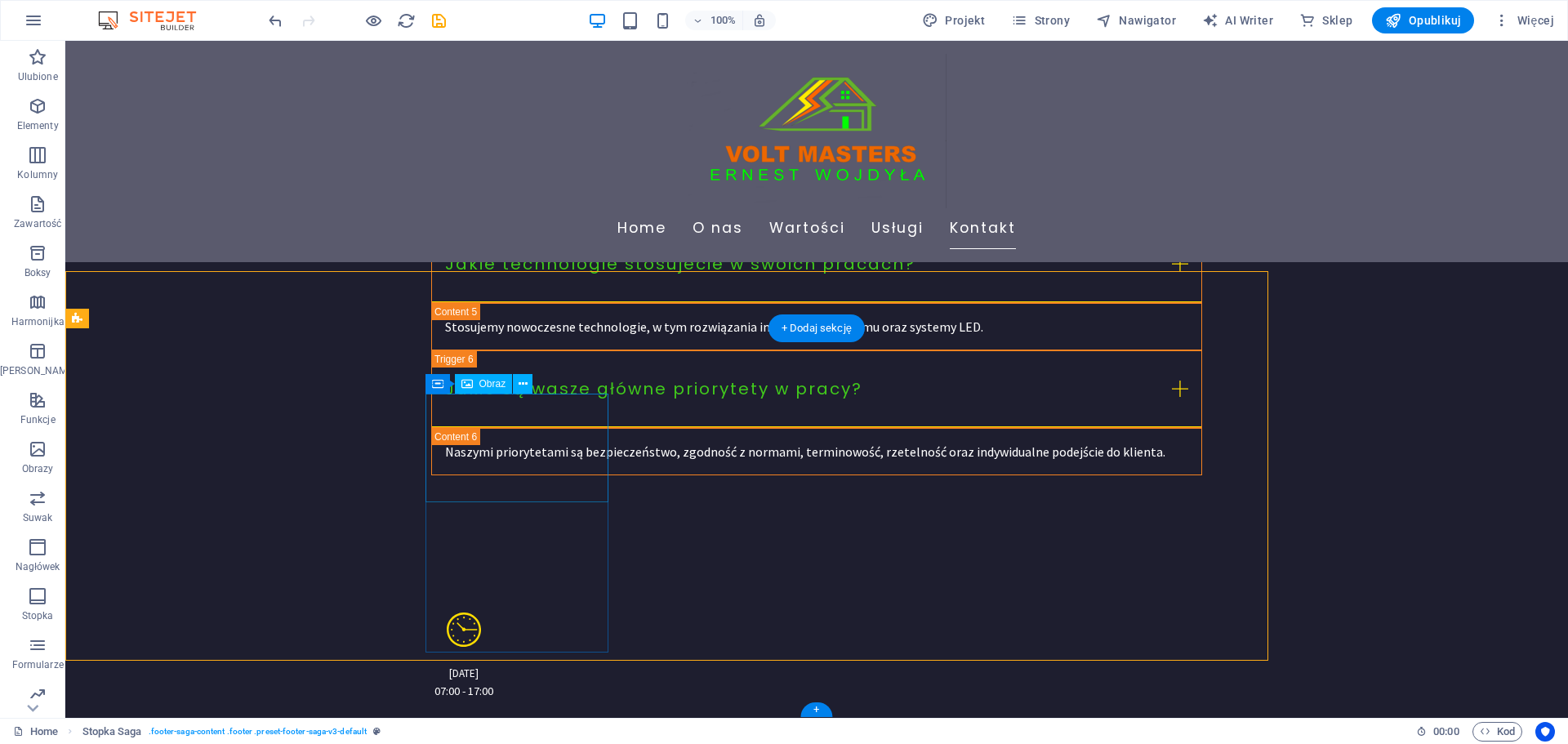
scroll to position [4161, 0]
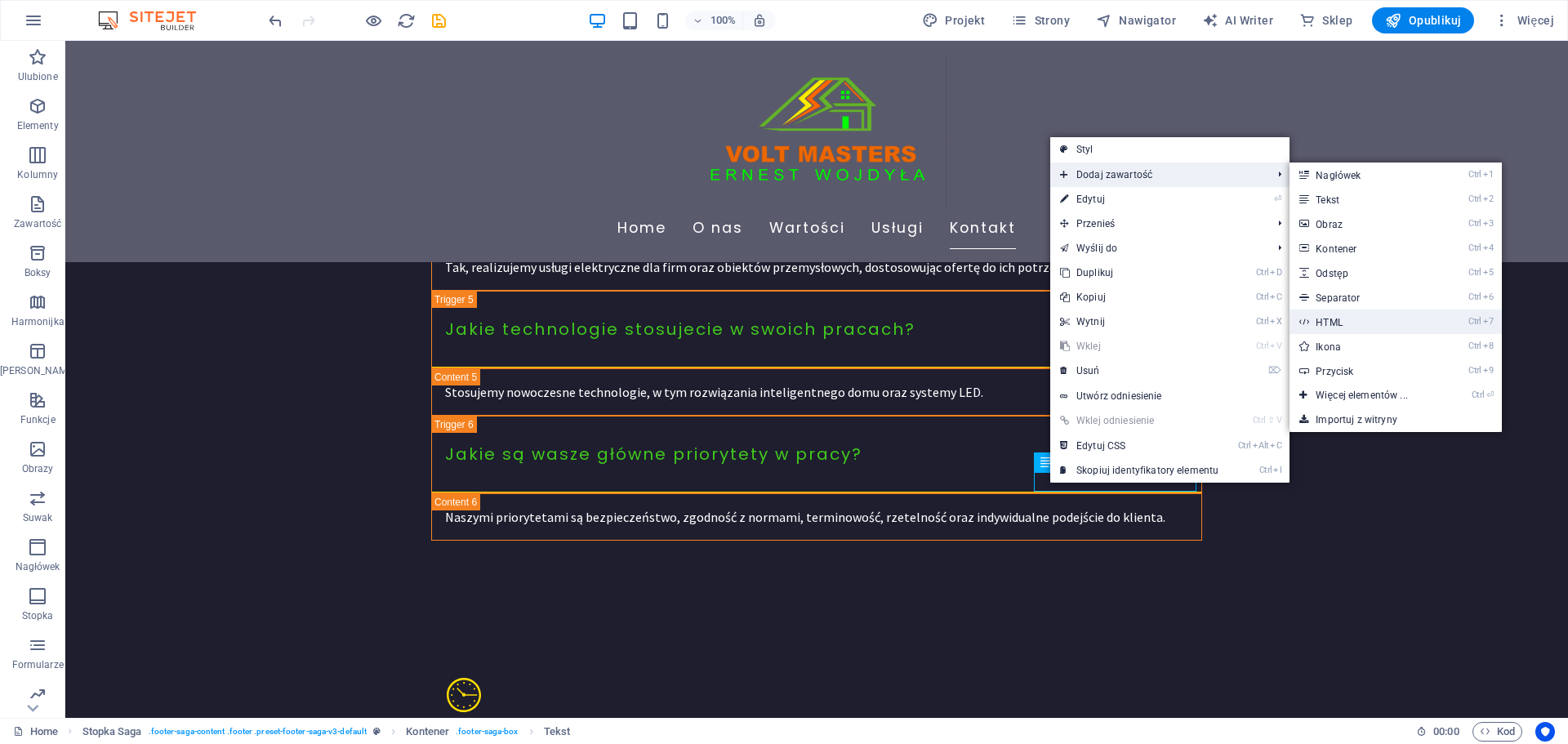
click at [1353, 330] on link "Ctrl 7 HTML" at bounding box center [1364, 322] width 150 height 25
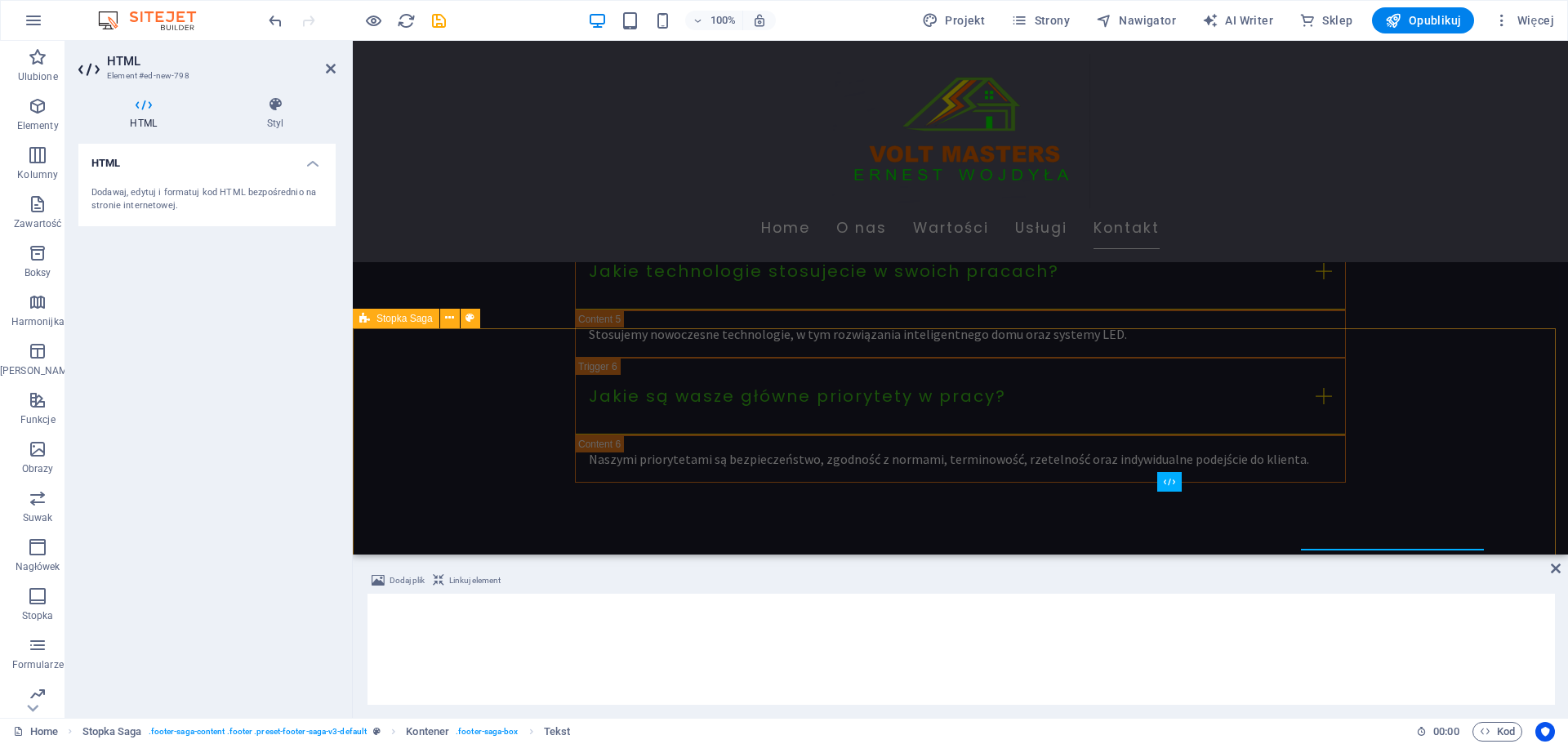
scroll to position [4104, 0]
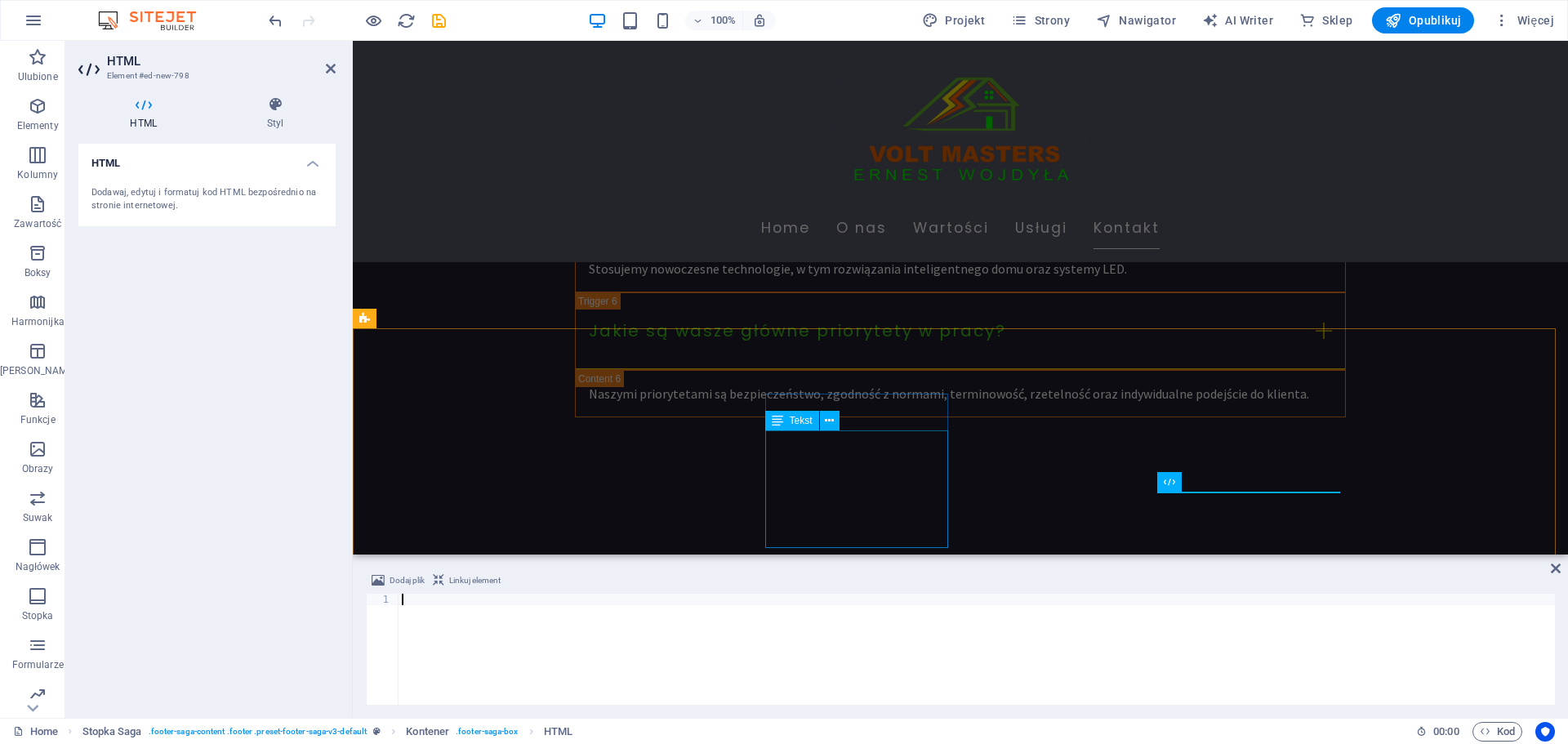
type textarea "</html>"
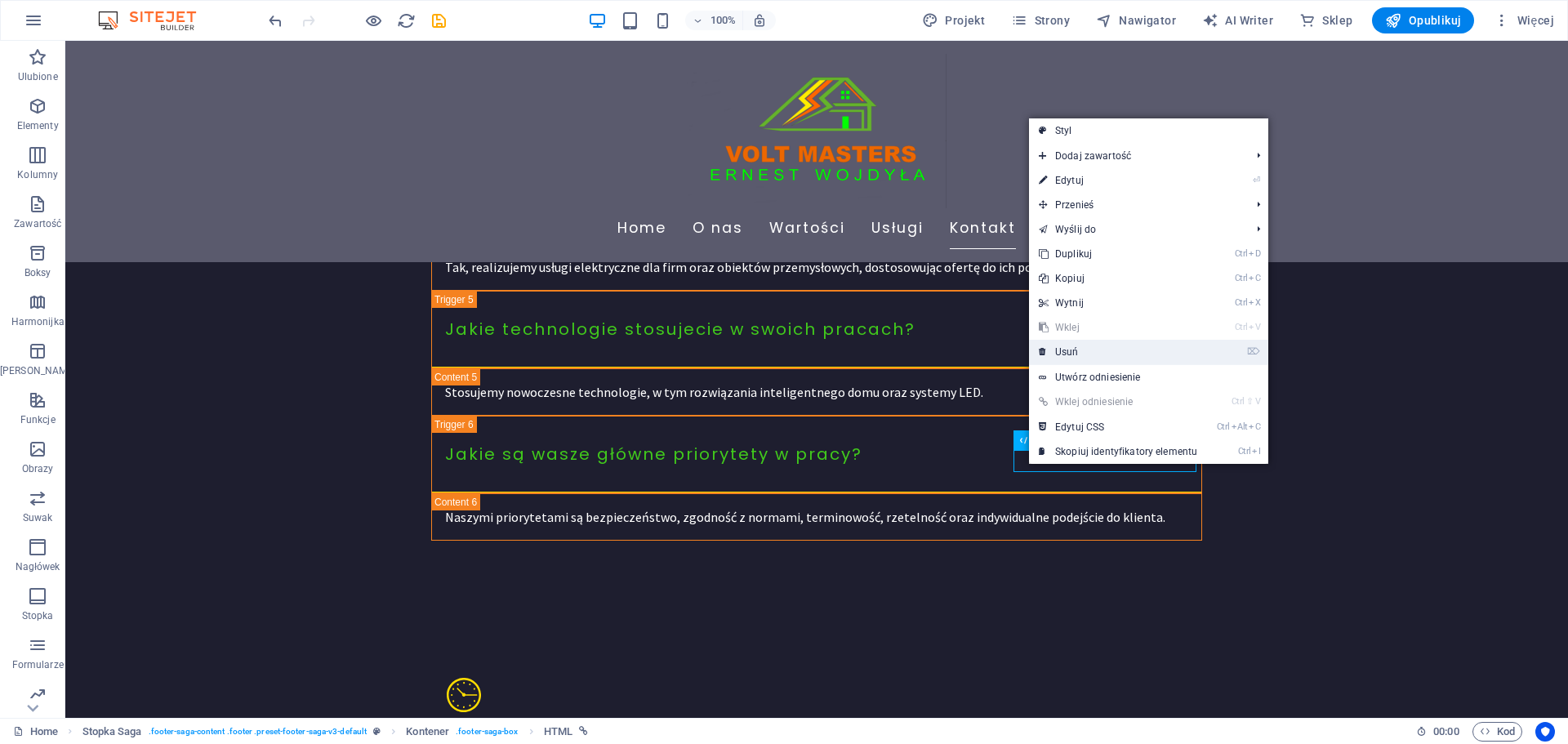
click at [1064, 353] on link "⌦ Usuń" at bounding box center [1118, 352] width 178 height 25
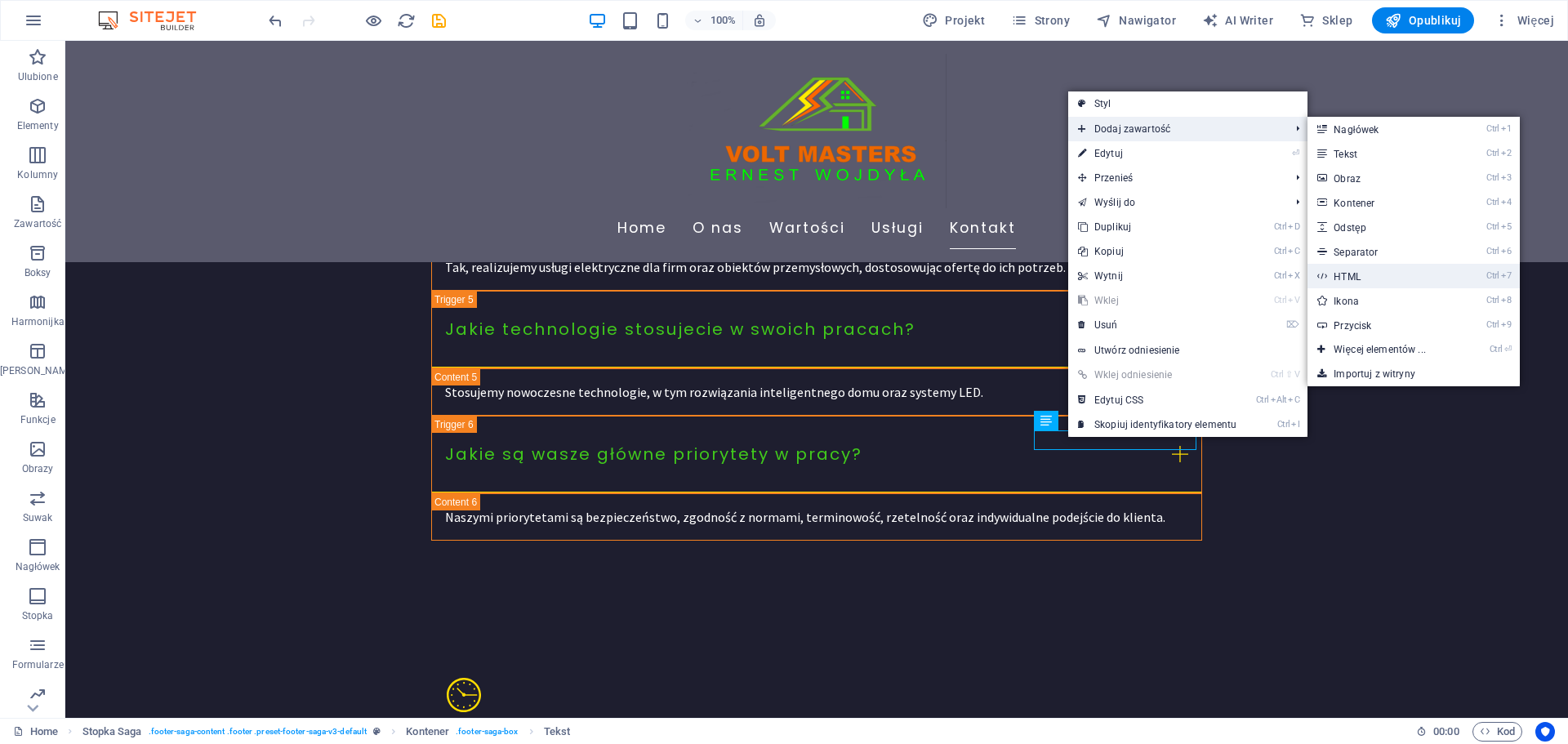
click at [1399, 271] on link "Ctrl 7 HTML" at bounding box center [1382, 277] width 150 height 25
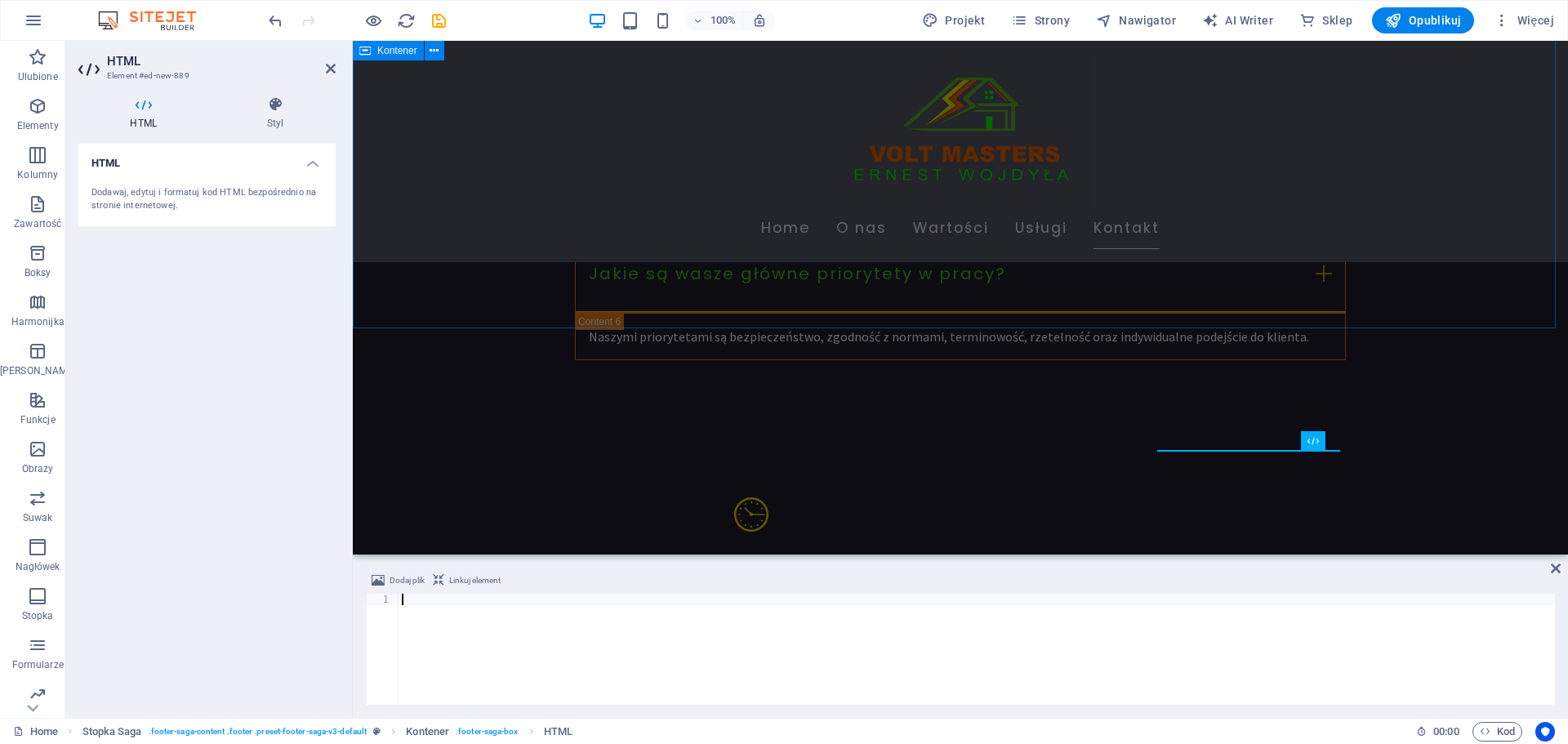
scroll to position [4104, 0]
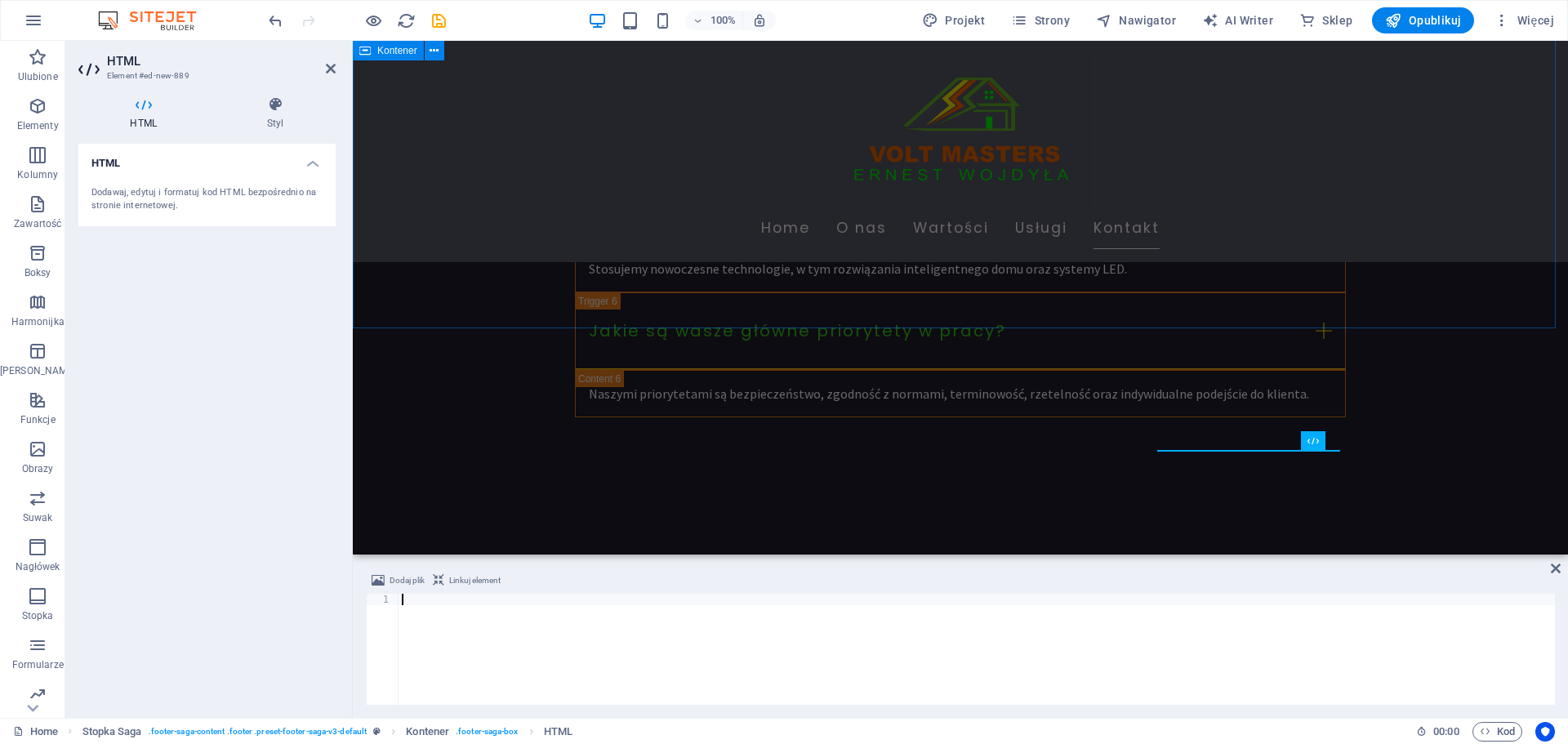
type textarea "</html>"
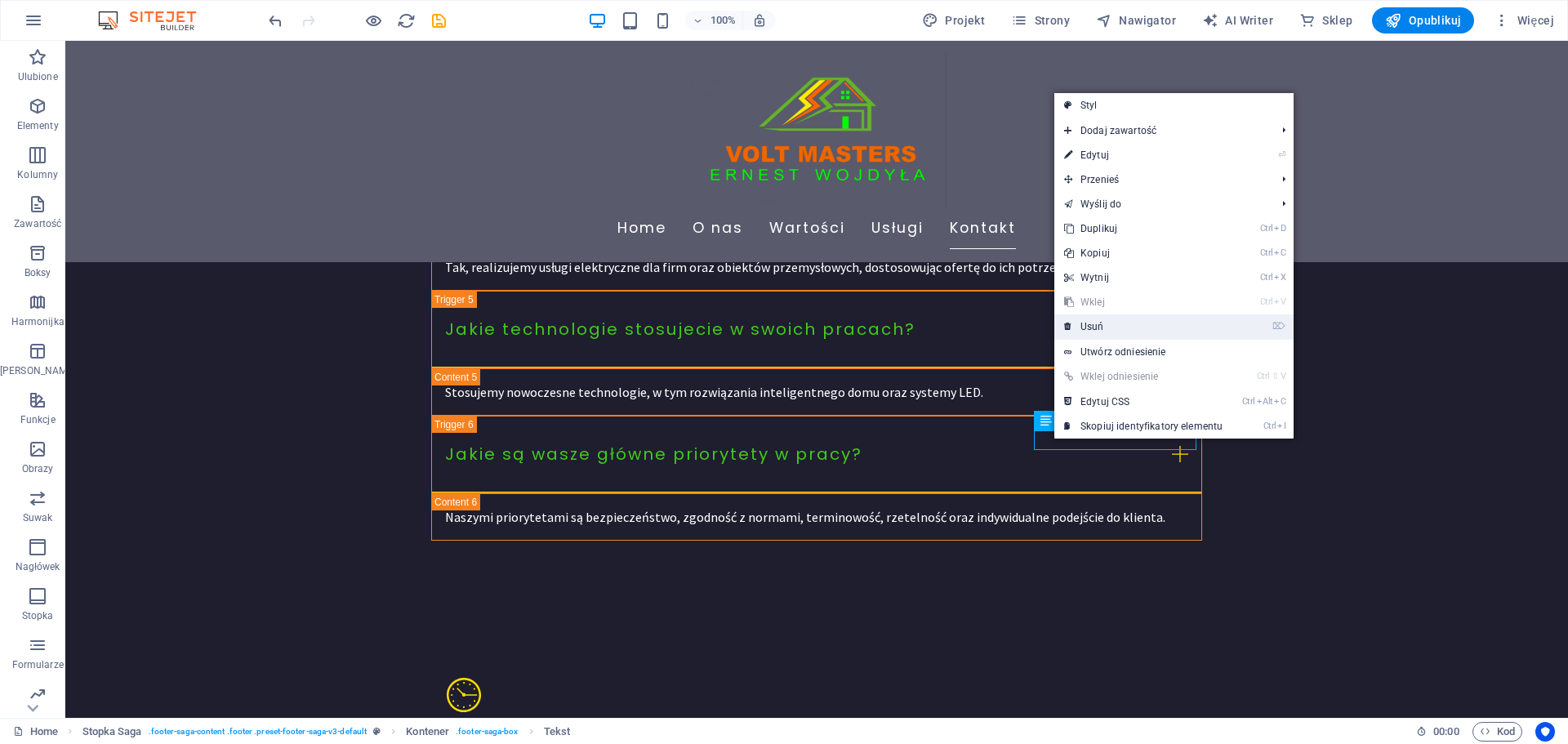
click at [1112, 323] on link "⌦ Usuń" at bounding box center [1144, 327] width 178 height 25
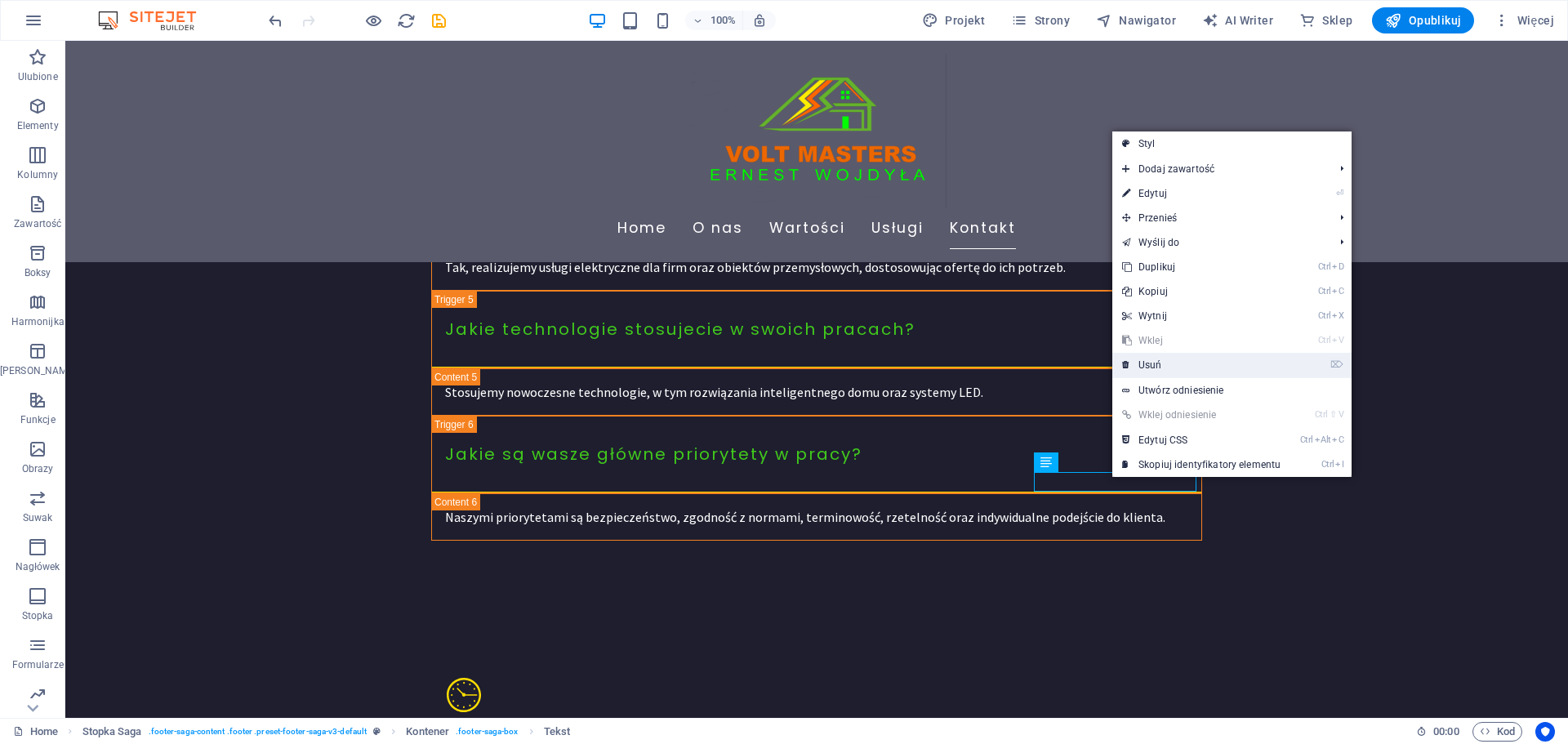
click at [1171, 362] on link "⌦ Usuń" at bounding box center [1201, 366] width 178 height 25
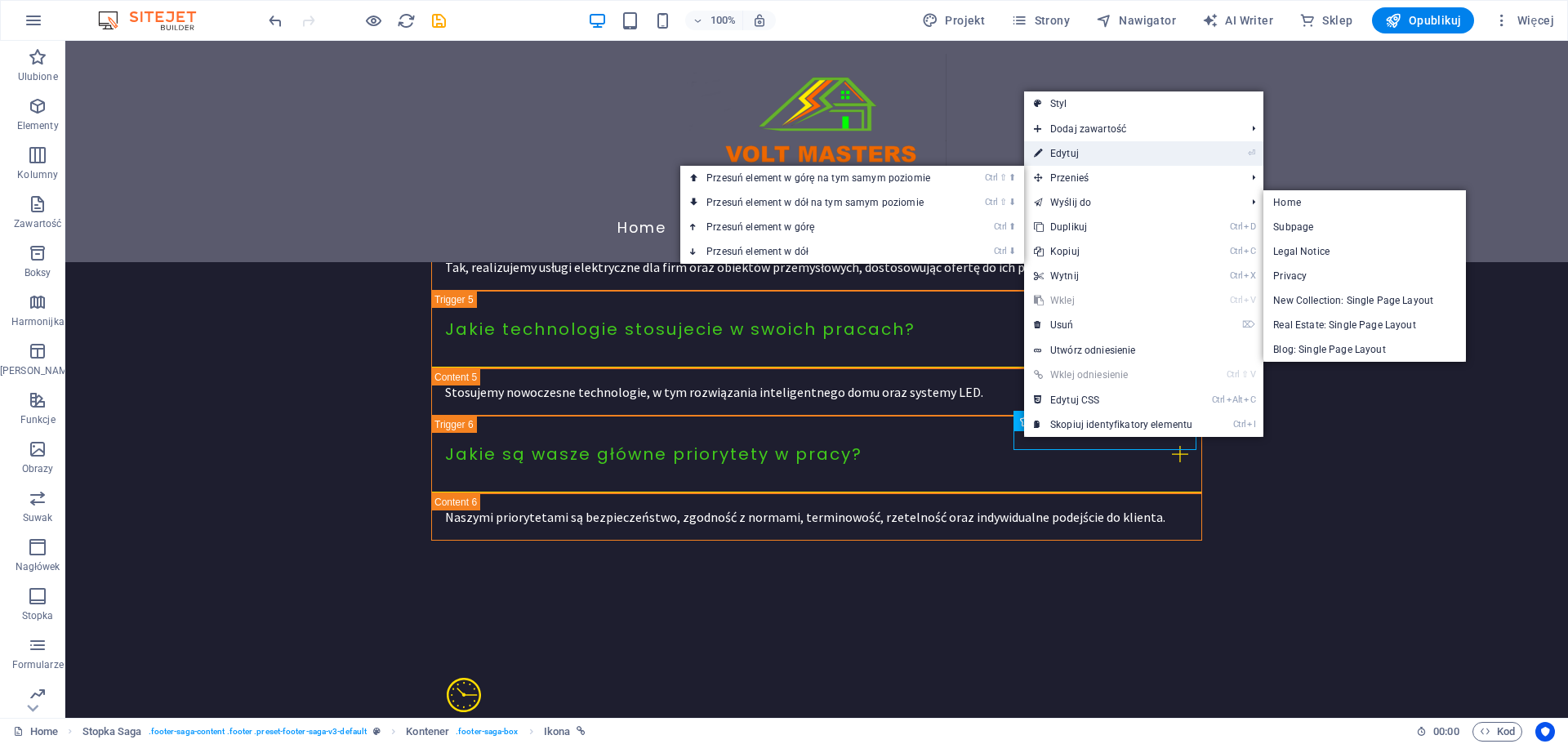
click at [1058, 158] on link "⏎ Edytuj" at bounding box center [1113, 154] width 178 height 25
select select "xMidYMid"
select select "px"
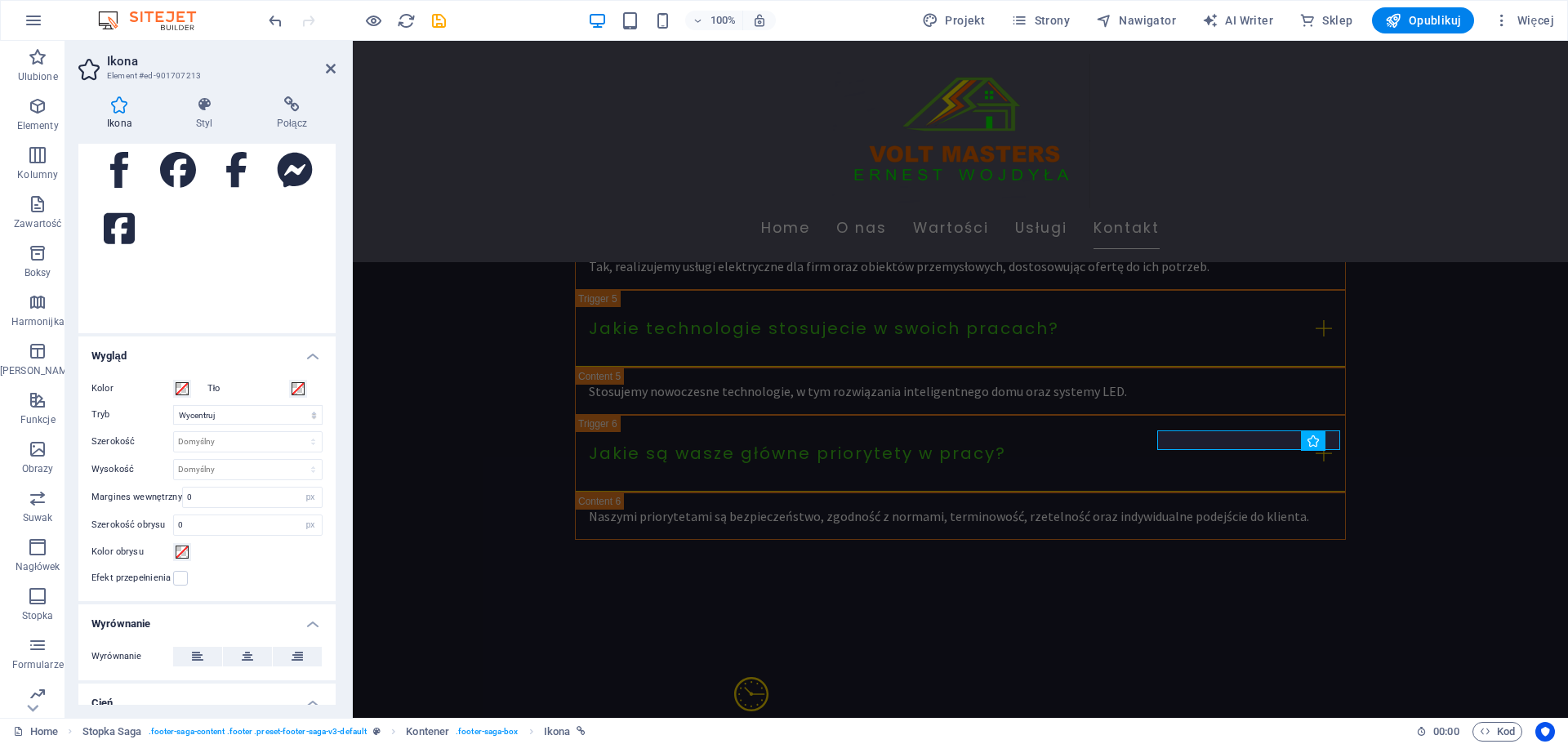
scroll to position [297, 0]
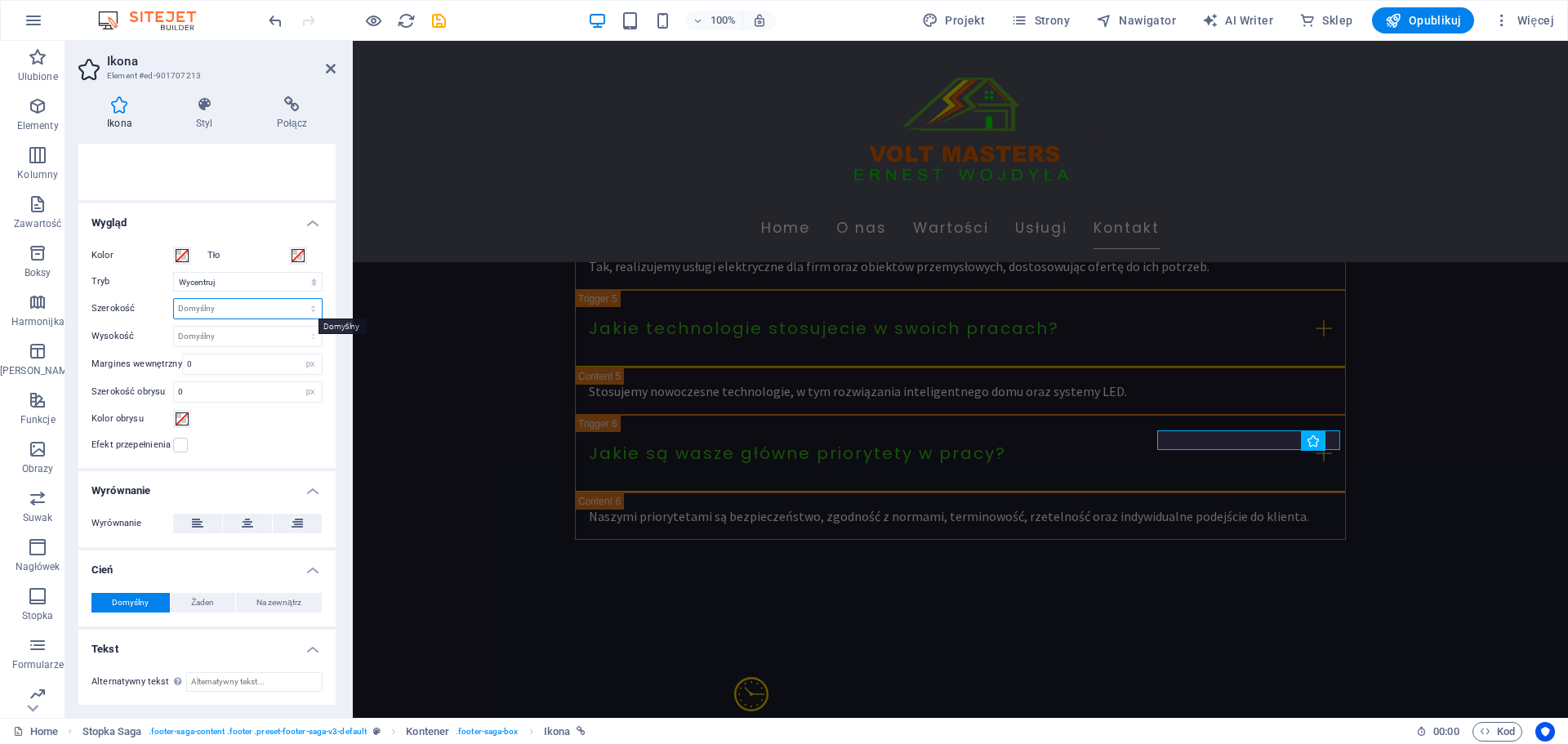
click at [203, 304] on select "Domyślny automatycznie px rem % em vh vw" at bounding box center [248, 308] width 147 height 19
click at [174, 299] on select "Domyślny automatycznie px rem % em vh vw" at bounding box center [248, 308] width 147 height 19
select select "DISABLED_OPTION_VALUE"
click at [226, 339] on select "Domyślny automatycznie px rem em vh vw" at bounding box center [248, 336] width 147 height 19
click at [174, 327] on select "Domyślny automatycznie px rem em vh vw" at bounding box center [248, 336] width 147 height 19
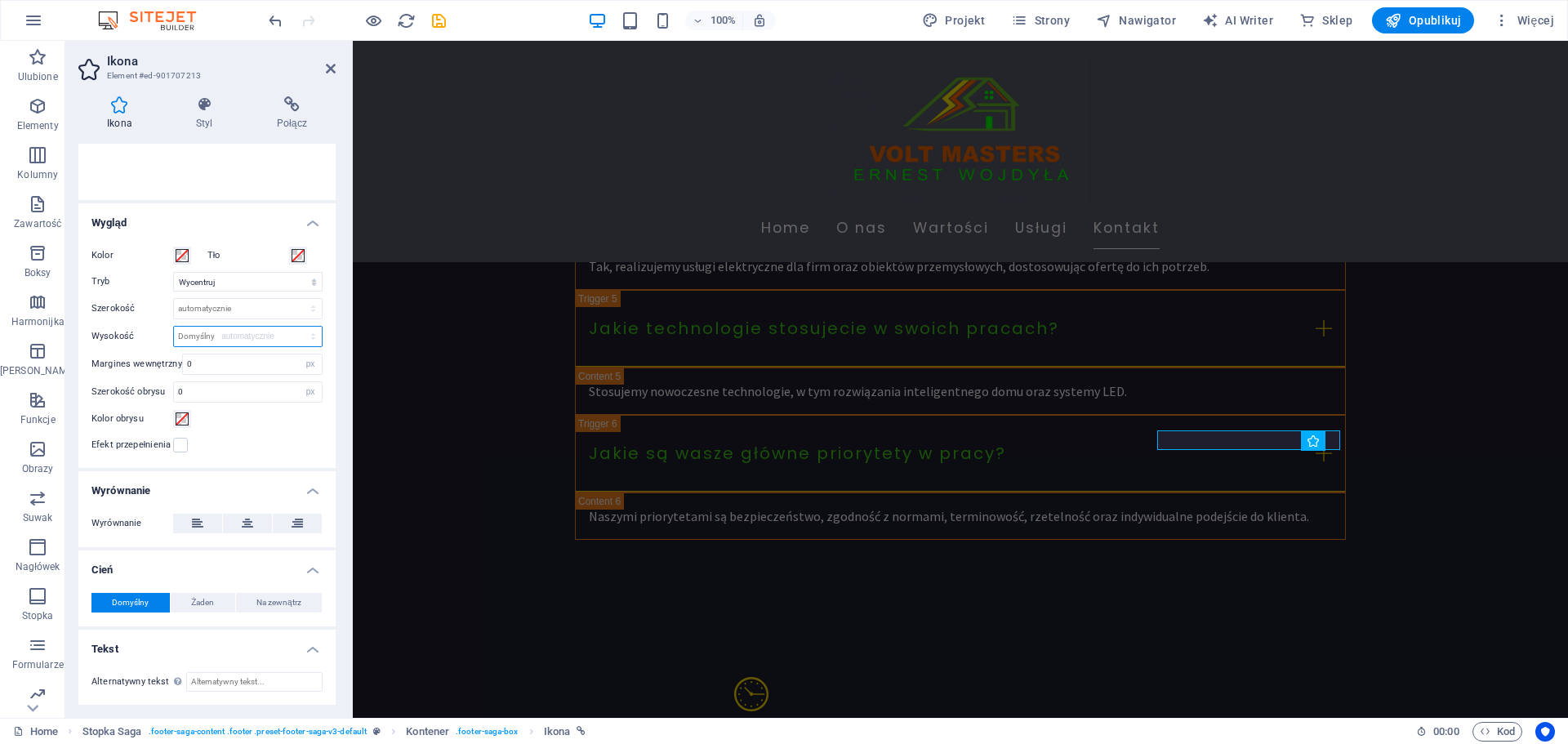
select select "DISABLED_OPTION_VALUE"
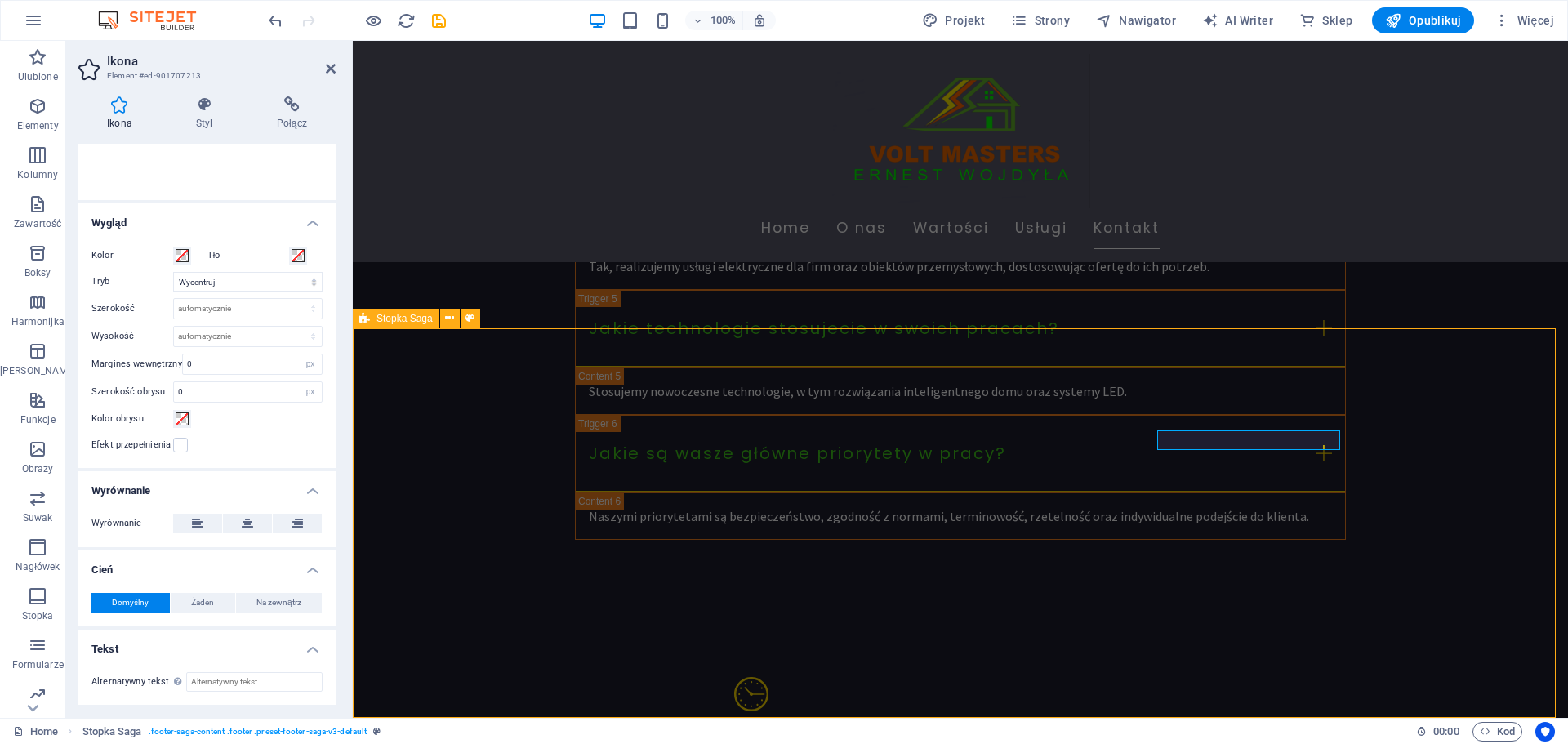
scroll to position [4161, 0]
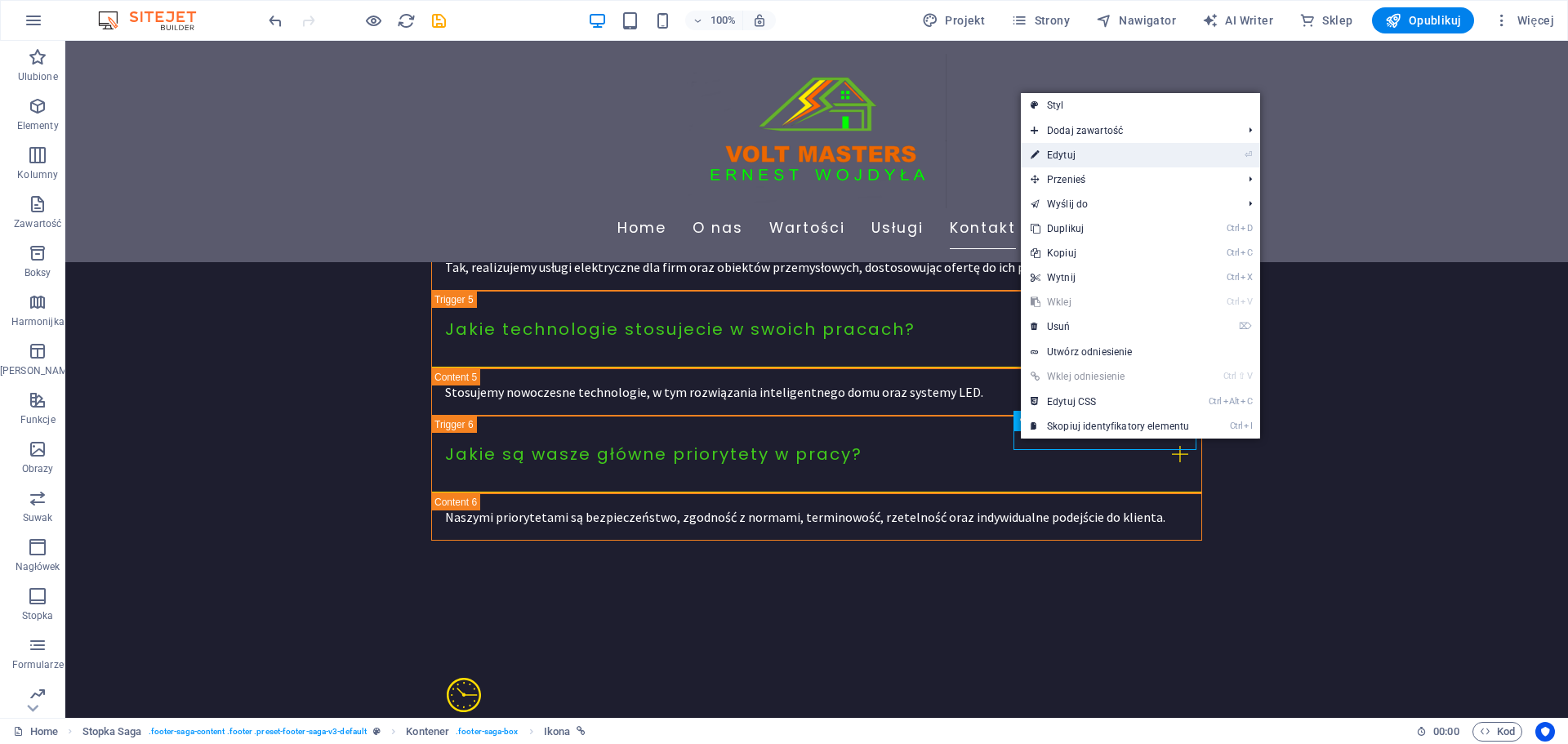
click at [1060, 159] on link "⏎ Edytuj" at bounding box center [1110, 155] width 178 height 25
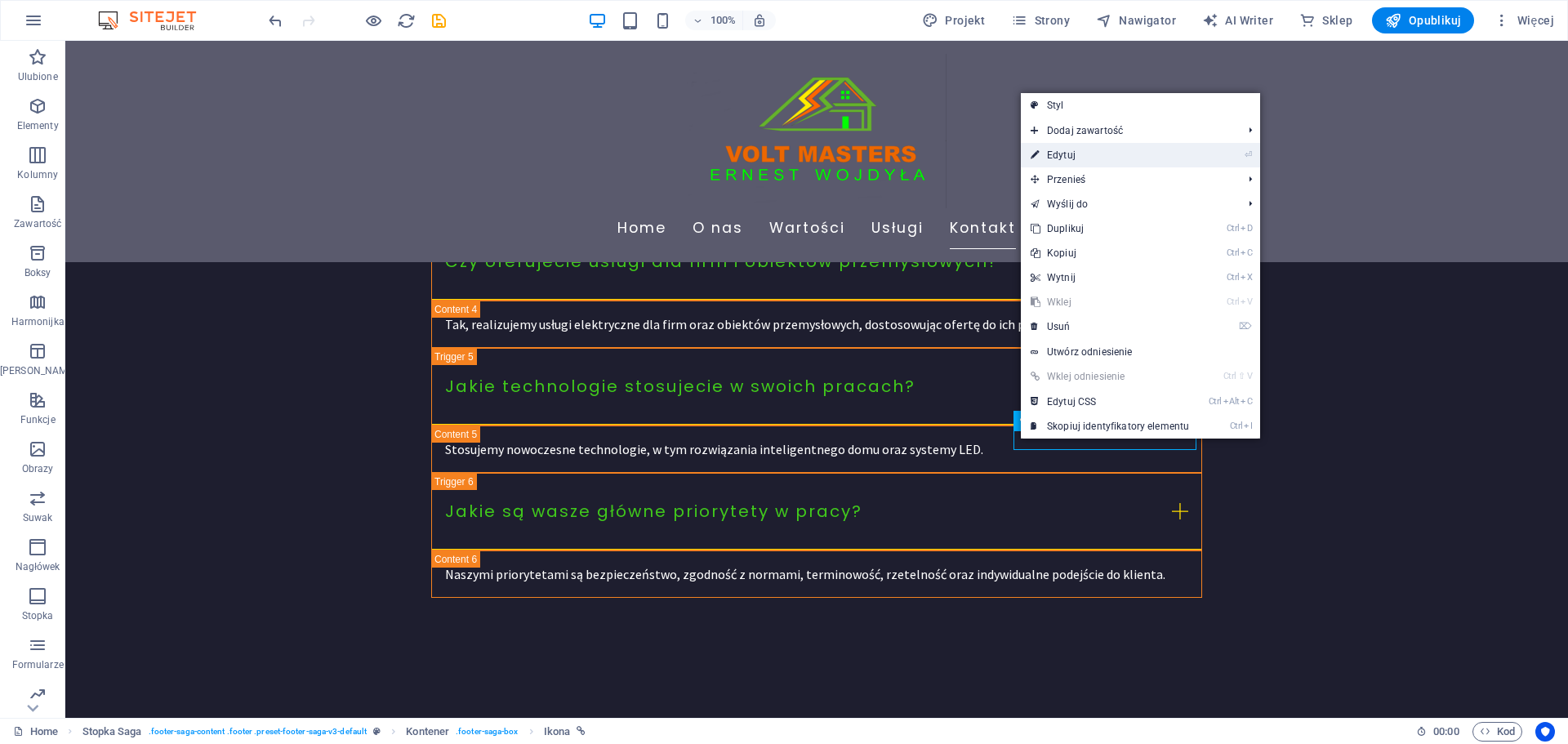
select select "xMidYMid"
select select "px"
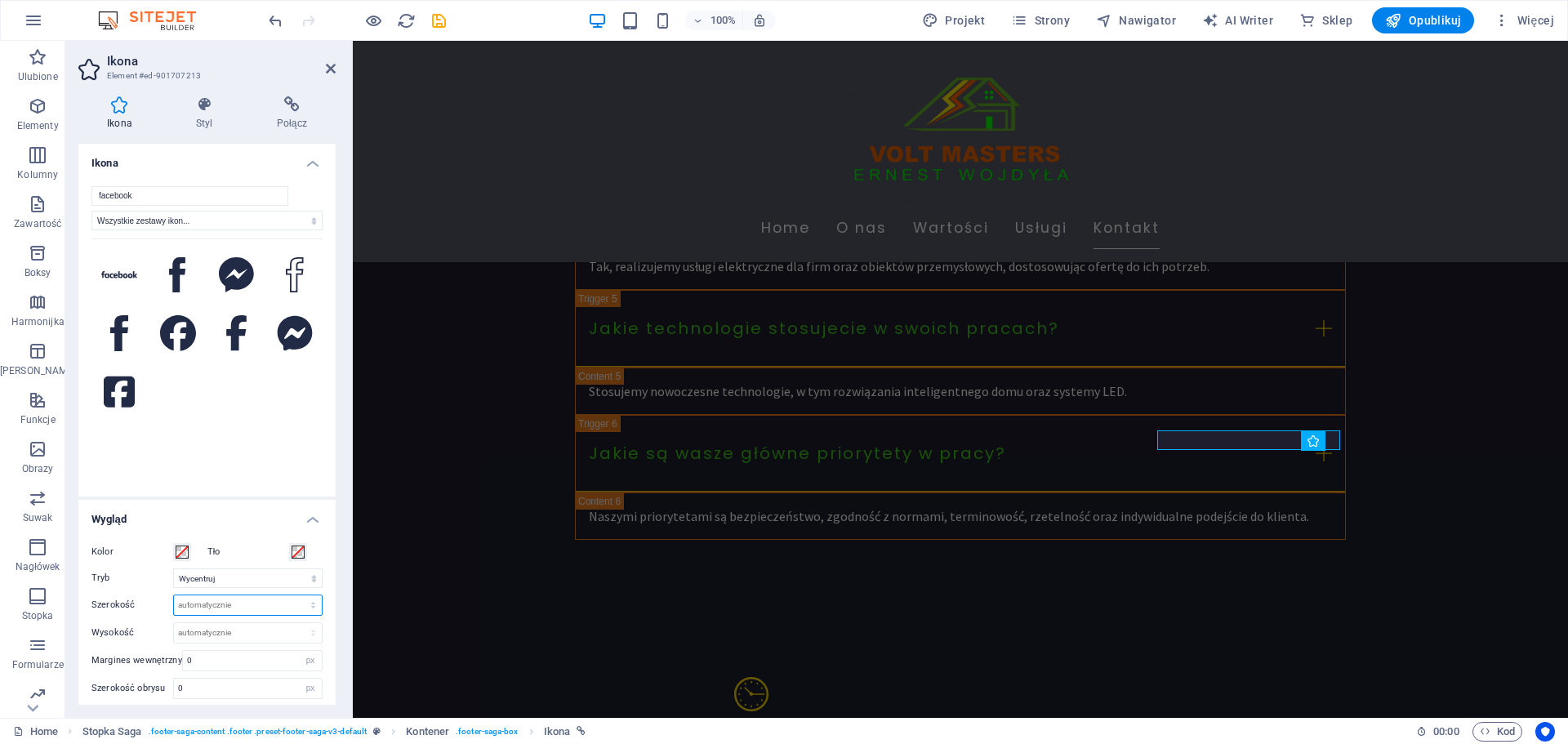
click at [221, 599] on select "Domyślny automatycznie px rem % em vh vw" at bounding box center [248, 605] width 147 height 19
click at [174, 596] on select "Domyślny automatycznie px rem % em vh vw" at bounding box center [248, 605] width 147 height 19
select select "DISABLED_OPTION_VALUE"
click at [207, 630] on select "Domyślny automatycznie px rem em vh vw" at bounding box center [248, 633] width 147 height 19
click at [174, 623] on select "Domyślny automatycznie px rem em vh vw" at bounding box center [248, 633] width 147 height 19
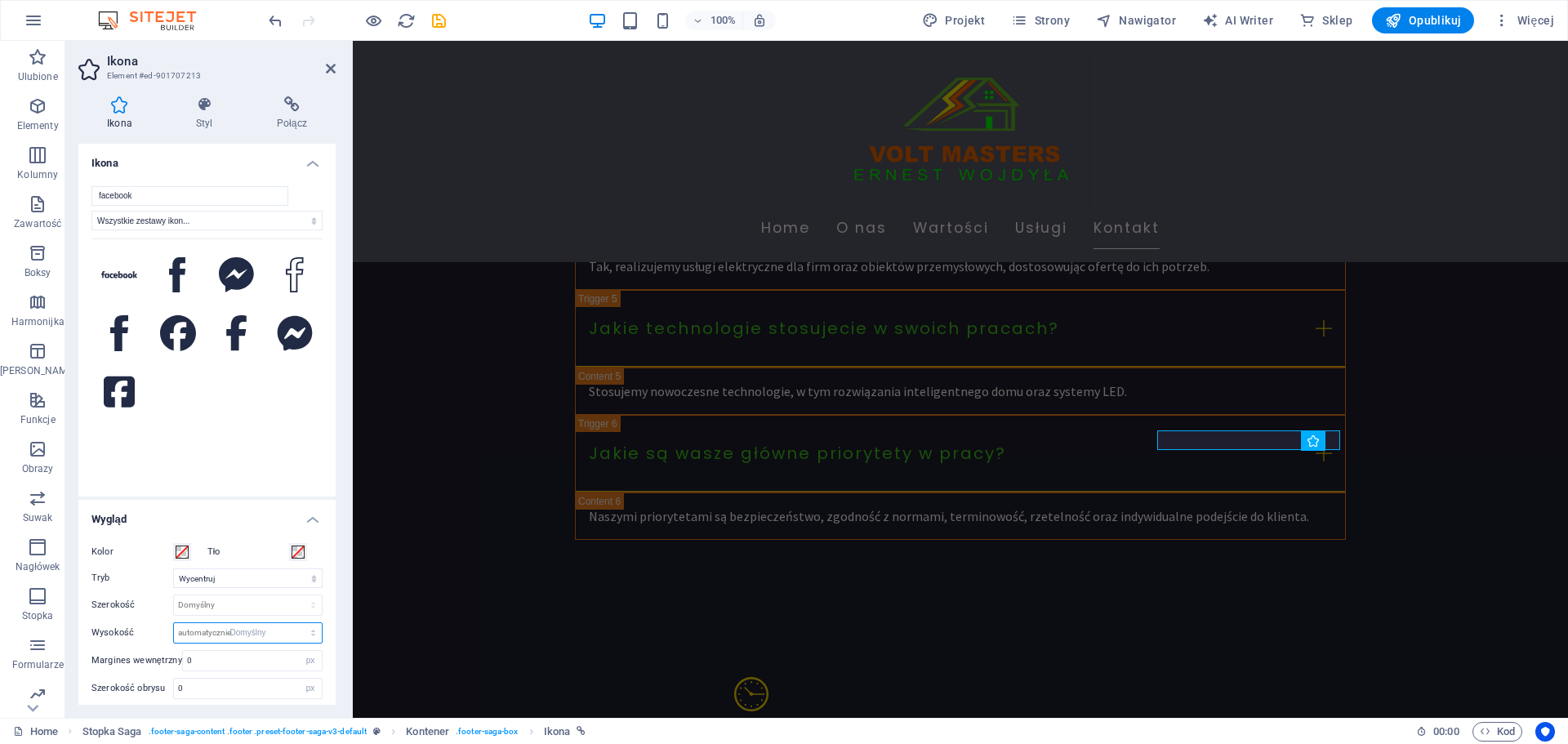
select select "DISABLED_OPTION_VALUE"
click at [327, 64] on icon at bounding box center [330, 69] width 10 height 13
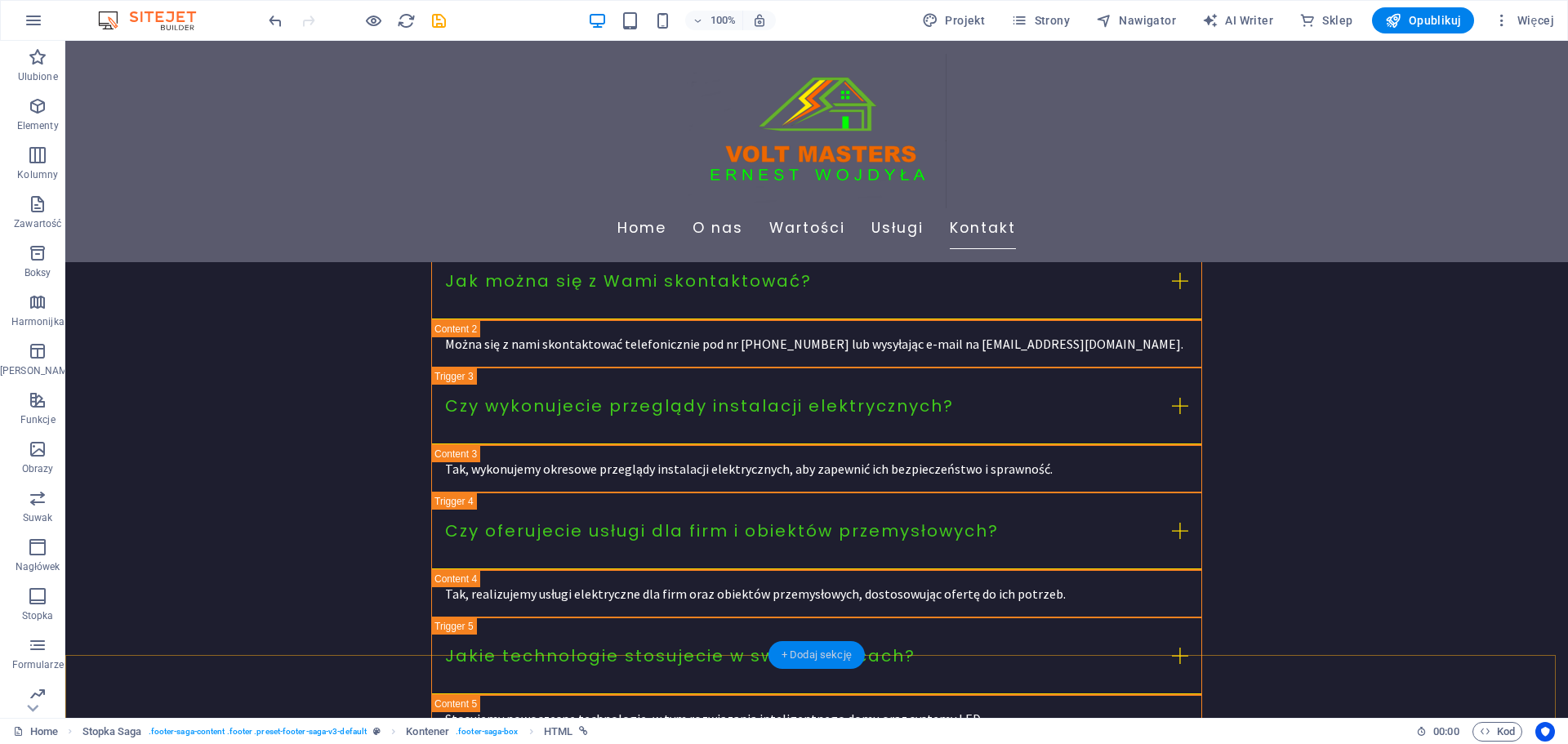
scroll to position [4161, 0]
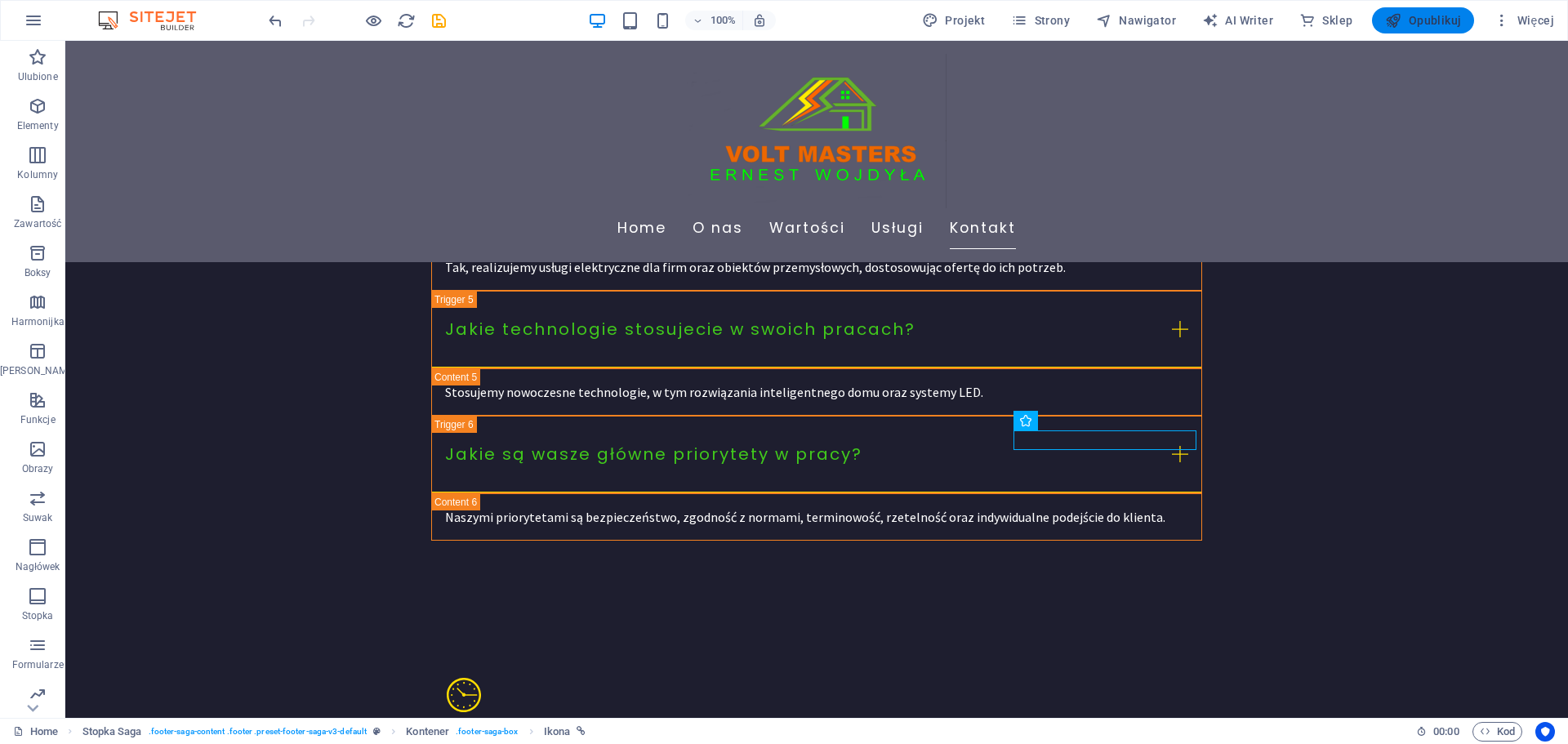
click at [777, 738] on span "Opublikuj" at bounding box center [398, 747] width 758 height 18
